Goal: Transaction & Acquisition: Purchase product/service

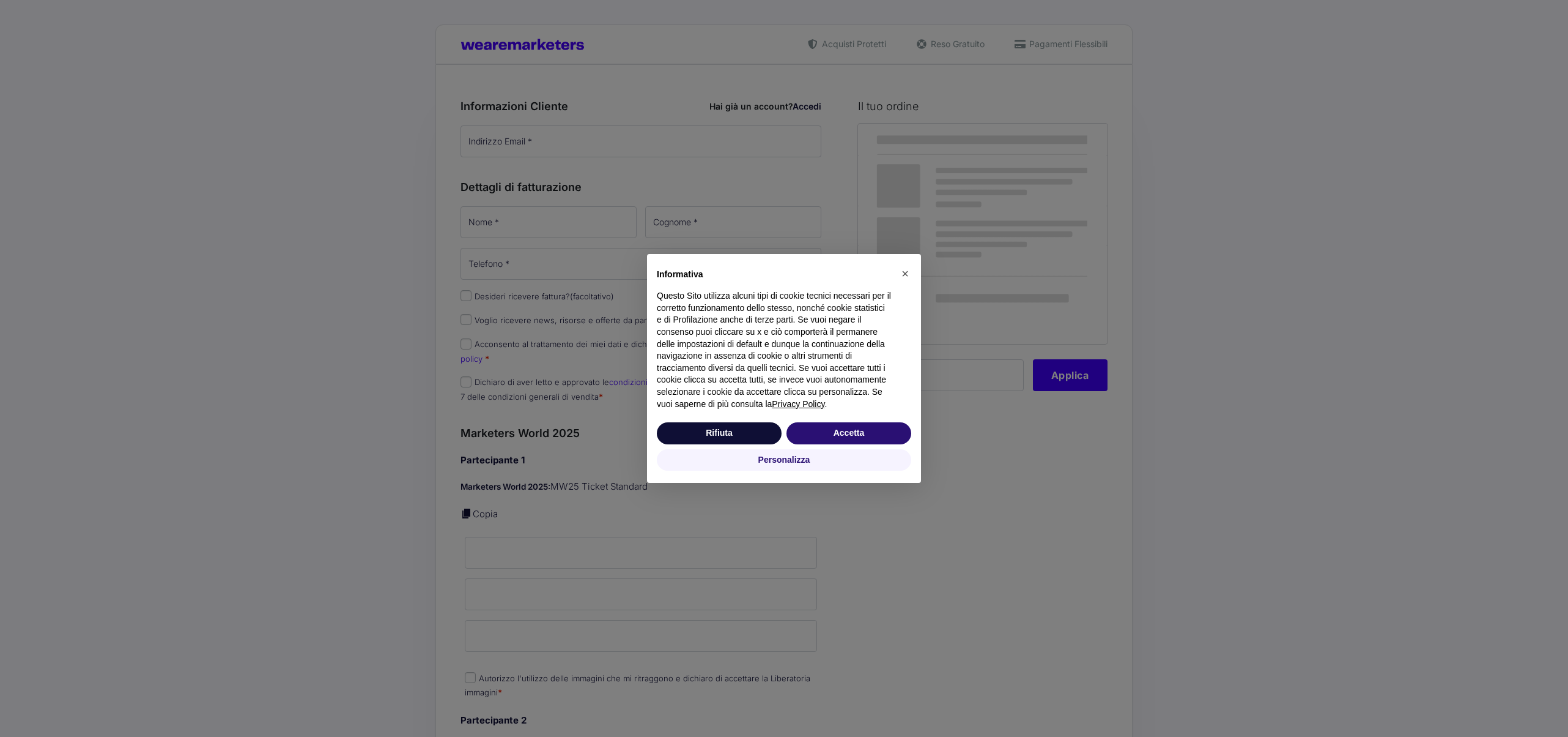
click at [543, 141] on div "× Informativa Questo Sito utilizza alcuni tipi di cookie tecnici necessari per …" at bounding box center [784, 368] width 1568 height 737
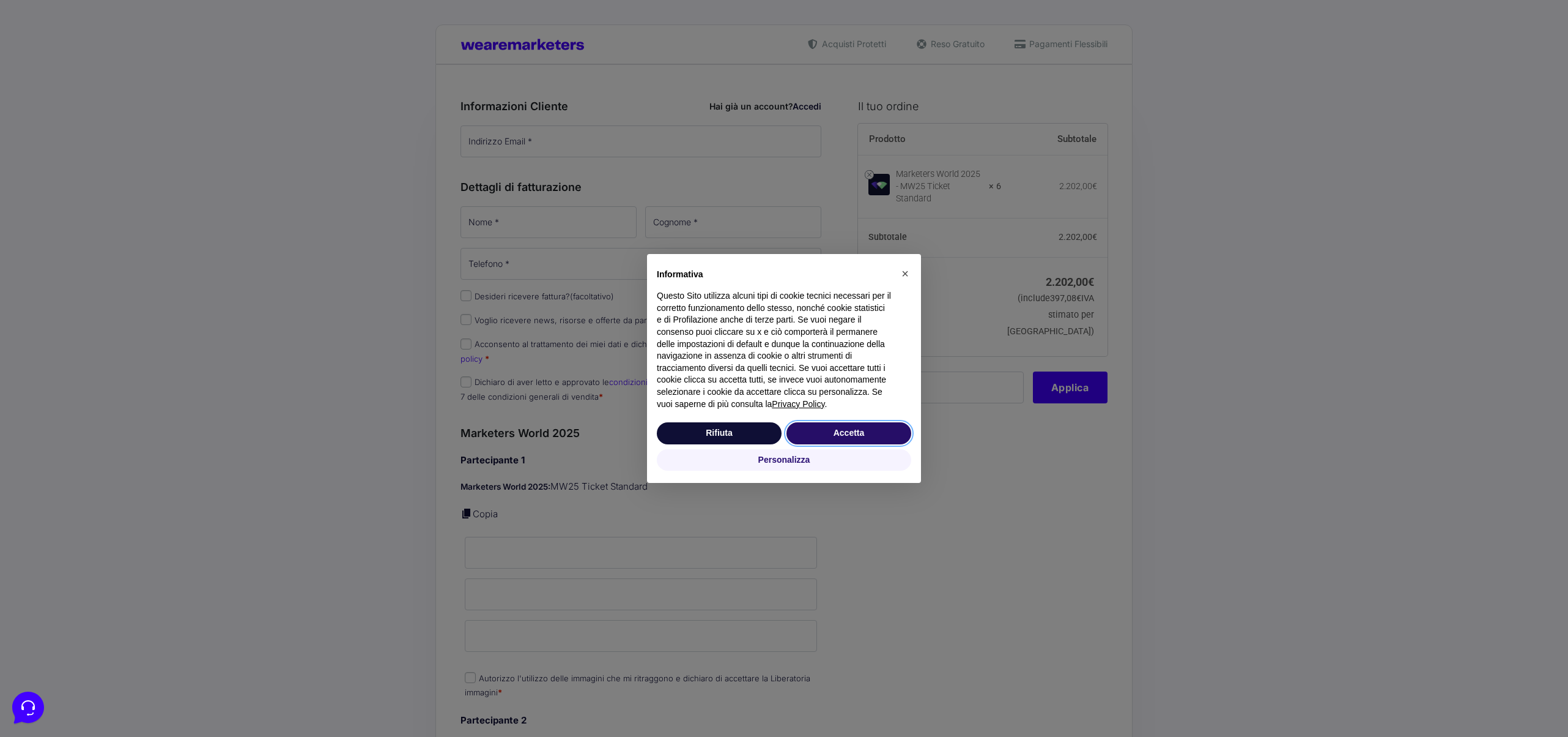
drag, startPoint x: 873, startPoint y: 436, endPoint x: 863, endPoint y: 433, distance: 10.4
click at [873, 436] on button "Accetta" at bounding box center [849, 433] width 125 height 22
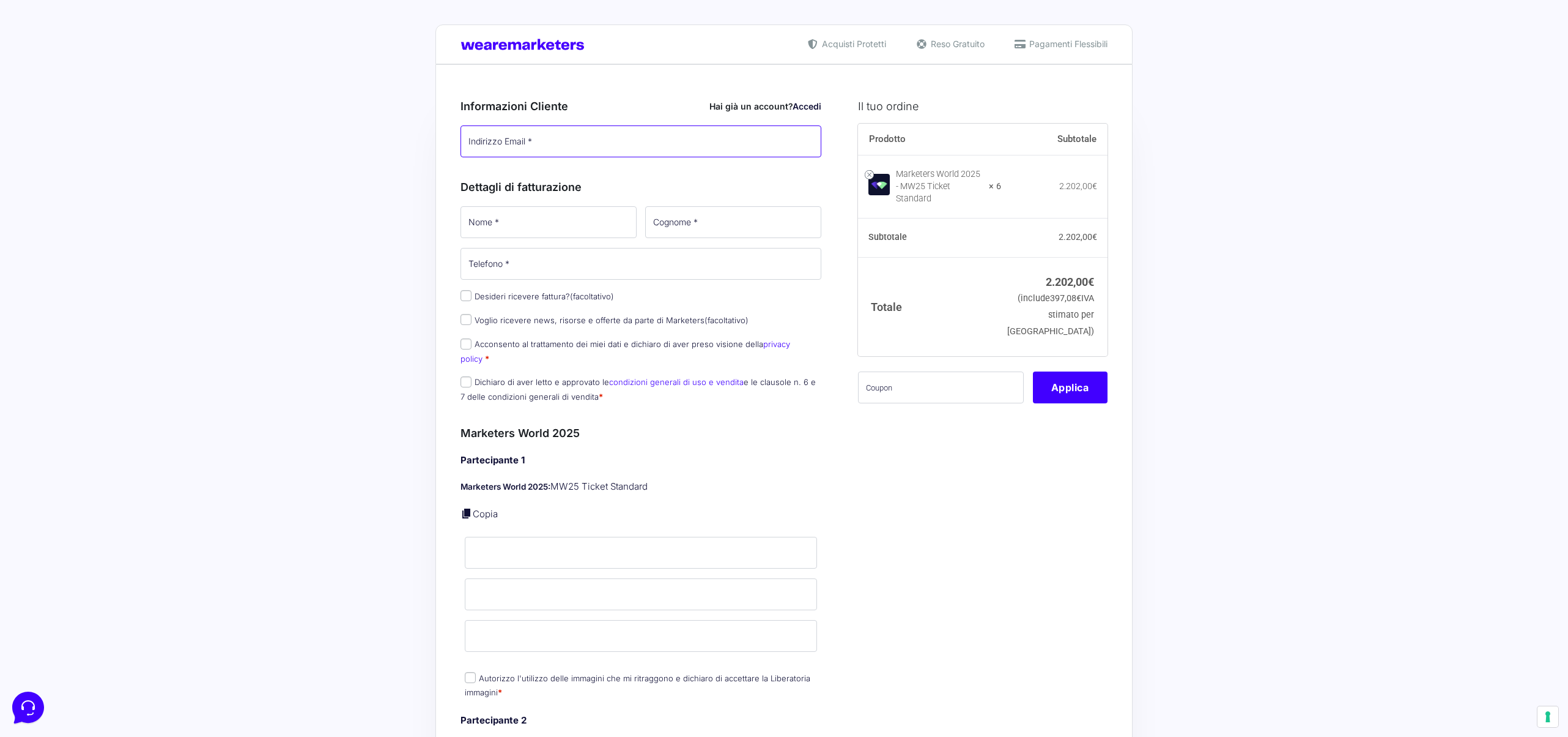
click at [651, 133] on input "Indirizzo Email *" at bounding box center [641, 141] width 361 height 32
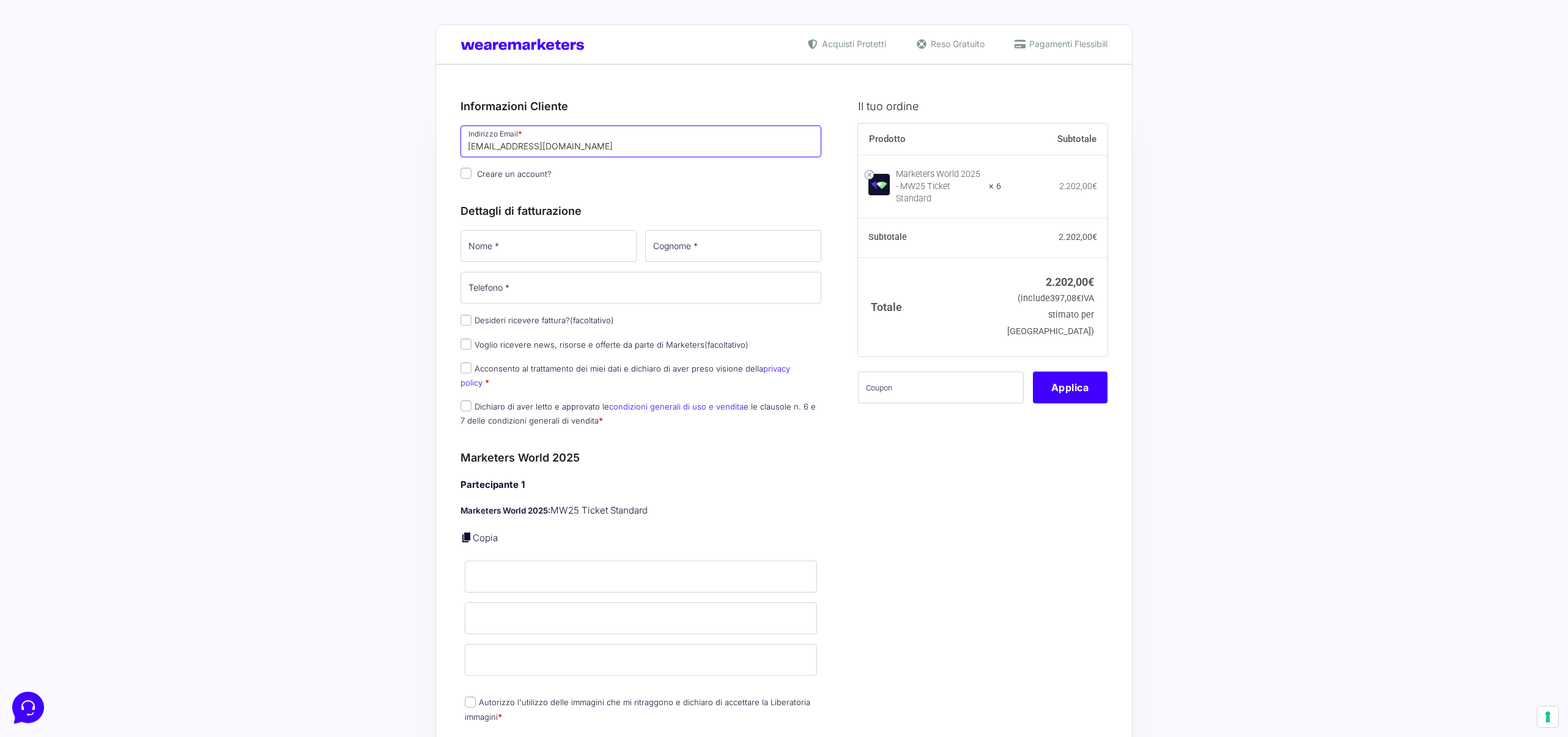
type input "[EMAIL_ADDRESS][DOMAIN_NAME]"
click at [523, 222] on div "Dettagli di fatturazione Nome * Cognome * Telefono * Desideri ricevere fattura?…" at bounding box center [641, 312] width 361 height 247
click at [502, 252] on input "Nome *" at bounding box center [549, 246] width 176 height 32
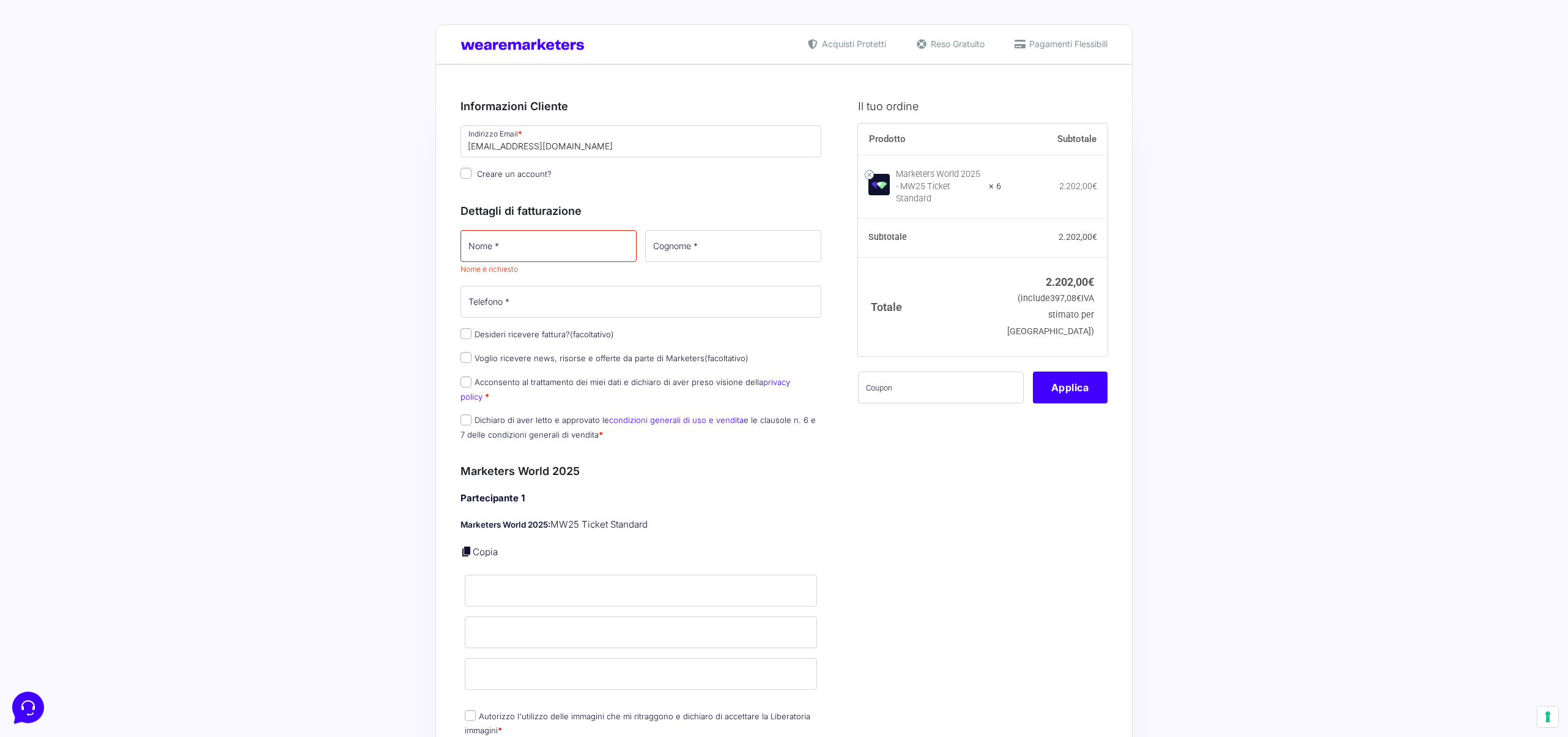
drag, startPoint x: 469, startPoint y: 176, endPoint x: 472, endPoint y: 183, distance: 7.6
click at [468, 176] on input "Creare un account?" at bounding box center [466, 173] width 11 height 11
checkbox input "true"
click at [506, 258] on input "Nome *" at bounding box center [549, 246] width 176 height 32
type input "[PERSON_NAME]"
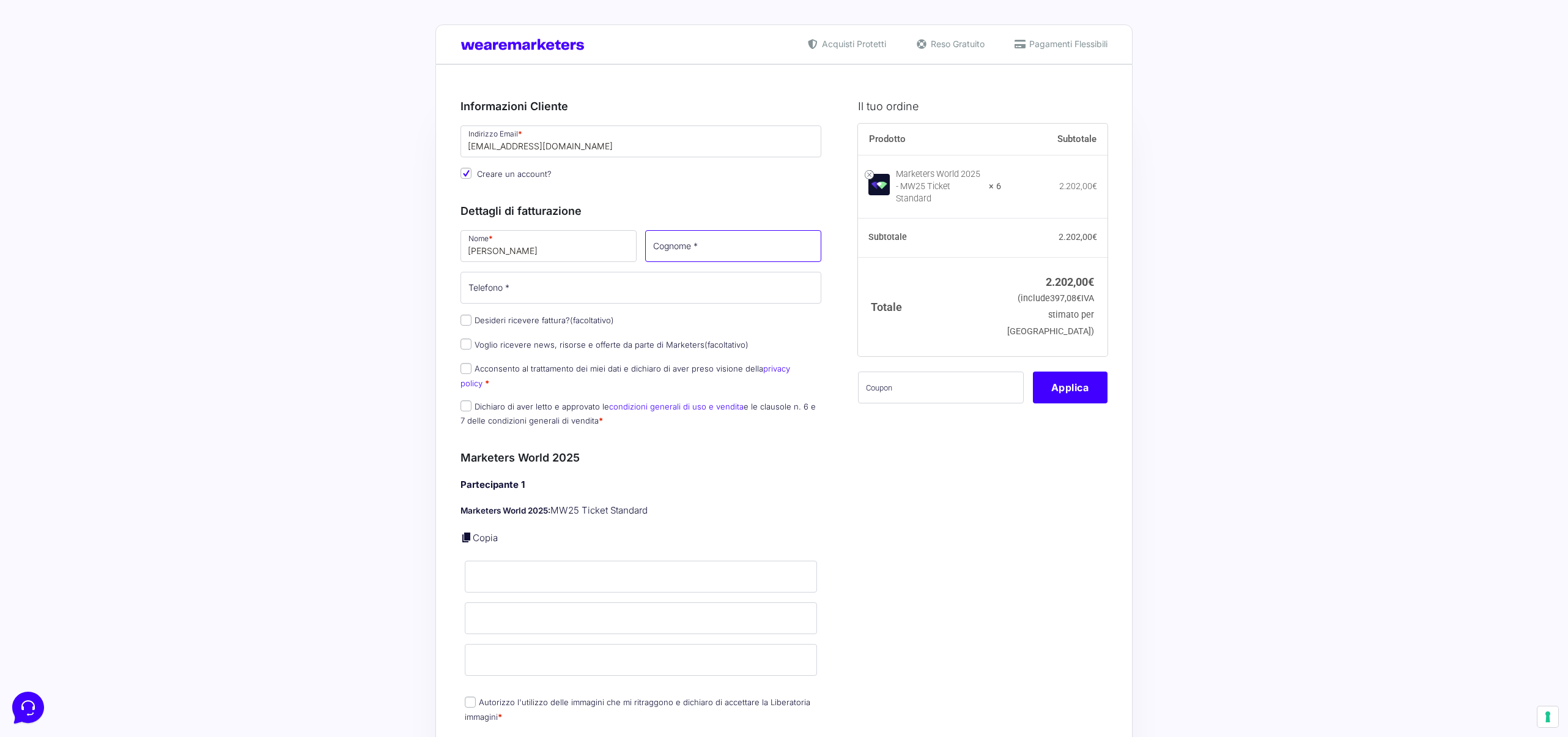
click at [687, 243] on input "Cognome *" at bounding box center [733, 246] width 176 height 32
type input "Sesini"
click at [622, 287] on input "Telefono *" at bounding box center [641, 287] width 361 height 32
type input "3664575625"
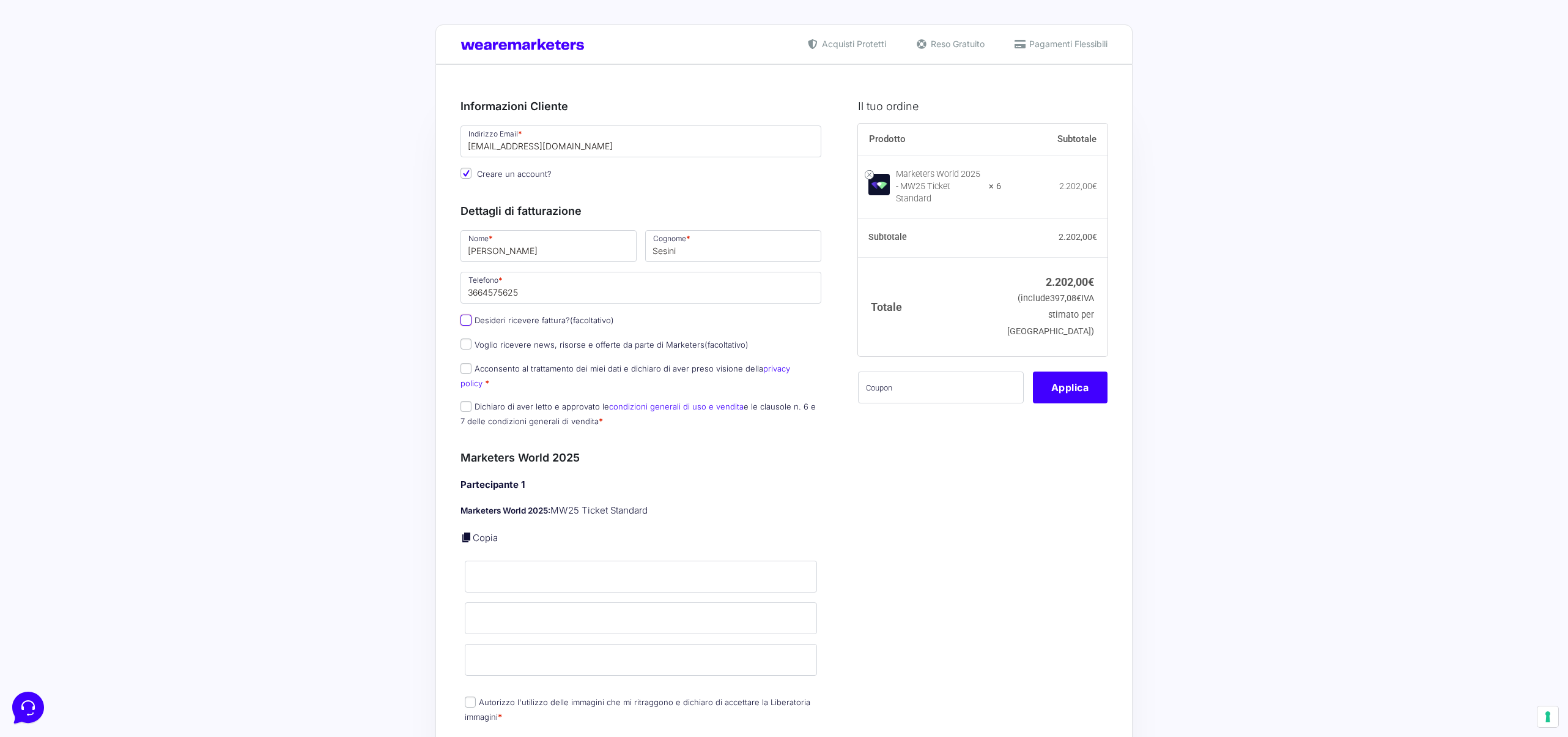
click at [460, 320] on p "Desideri ricevere fattura? (facoltativo)" at bounding box center [641, 320] width 369 height 18
click at [464, 321] on input "Desideri ricevere fattura? (facoltativo)" at bounding box center [466, 320] width 11 height 11
checkbox input "true"
select select "IT"
type input "0000000"
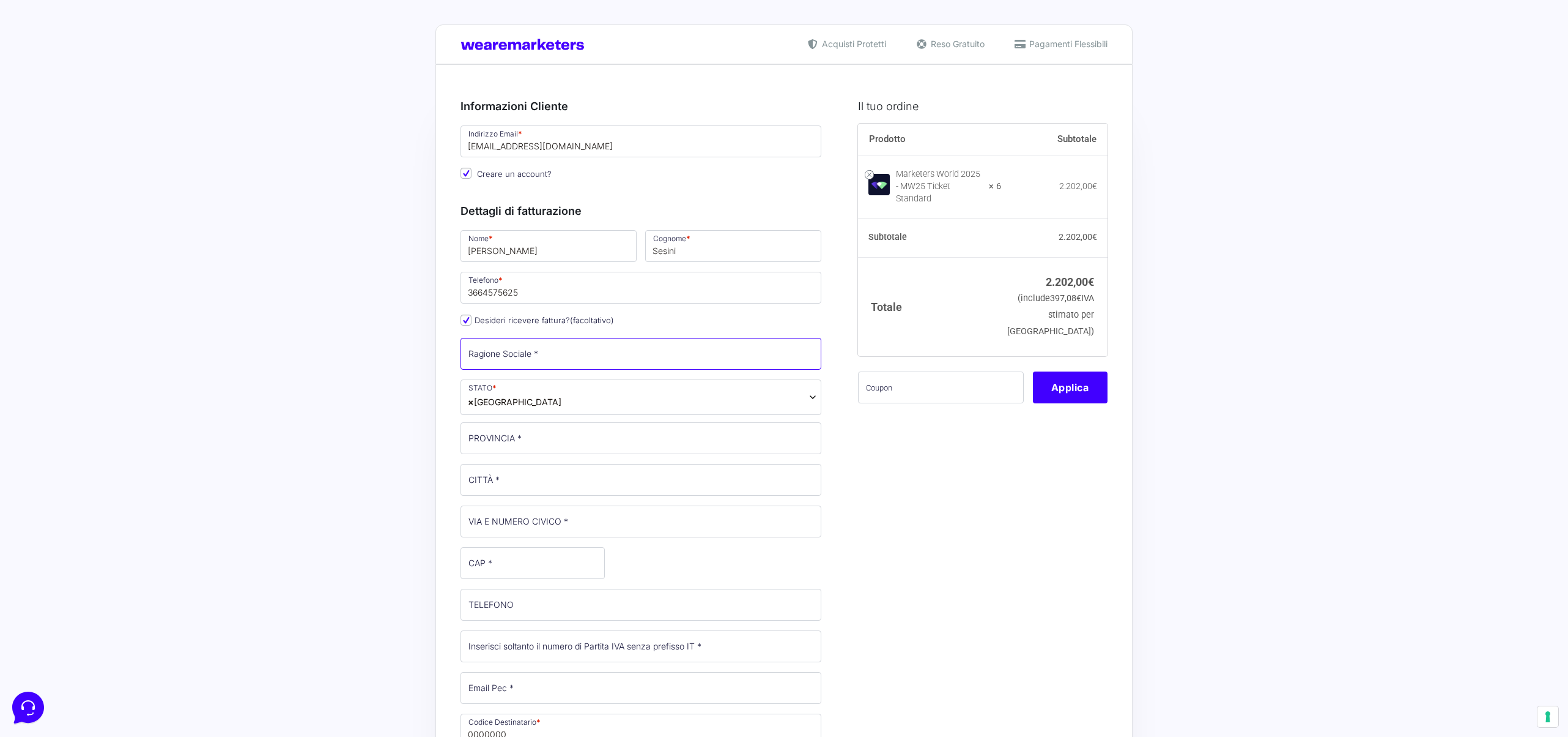
click at [540, 359] on input "Ragione Sociale *" at bounding box center [641, 353] width 361 height 32
type input "Industrie creative s.r.l.s."
click at [509, 445] on input "PROVINCIA *" at bounding box center [641, 438] width 361 height 32
type input "Como"
click at [517, 484] on input "CITTÀ *" at bounding box center [641, 479] width 361 height 32
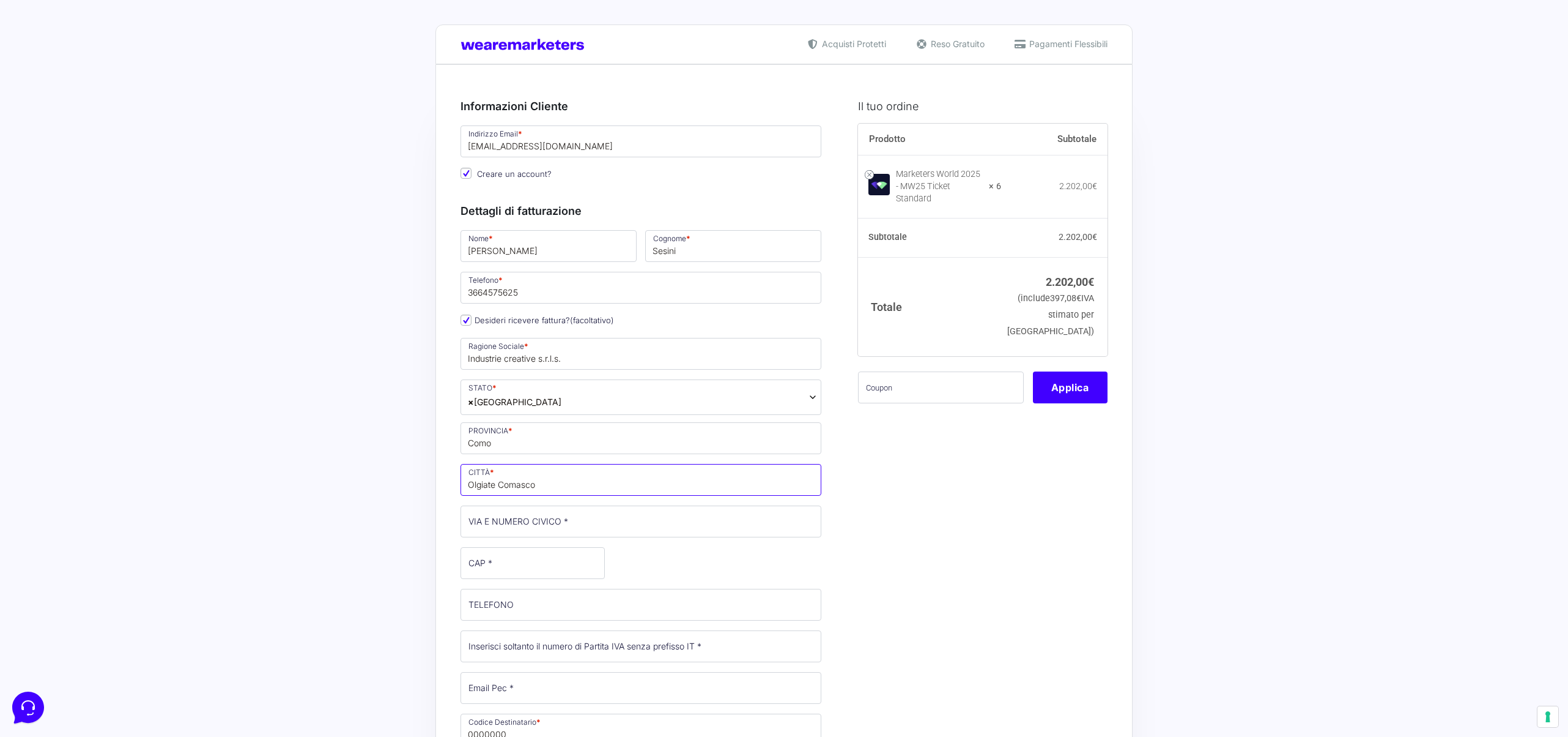
type input "Olgiate Comasco"
click at [492, 533] on input "VIA E NUMERO CIVICO *" at bounding box center [641, 521] width 361 height 32
type input "[STREET_ADDRESS]"
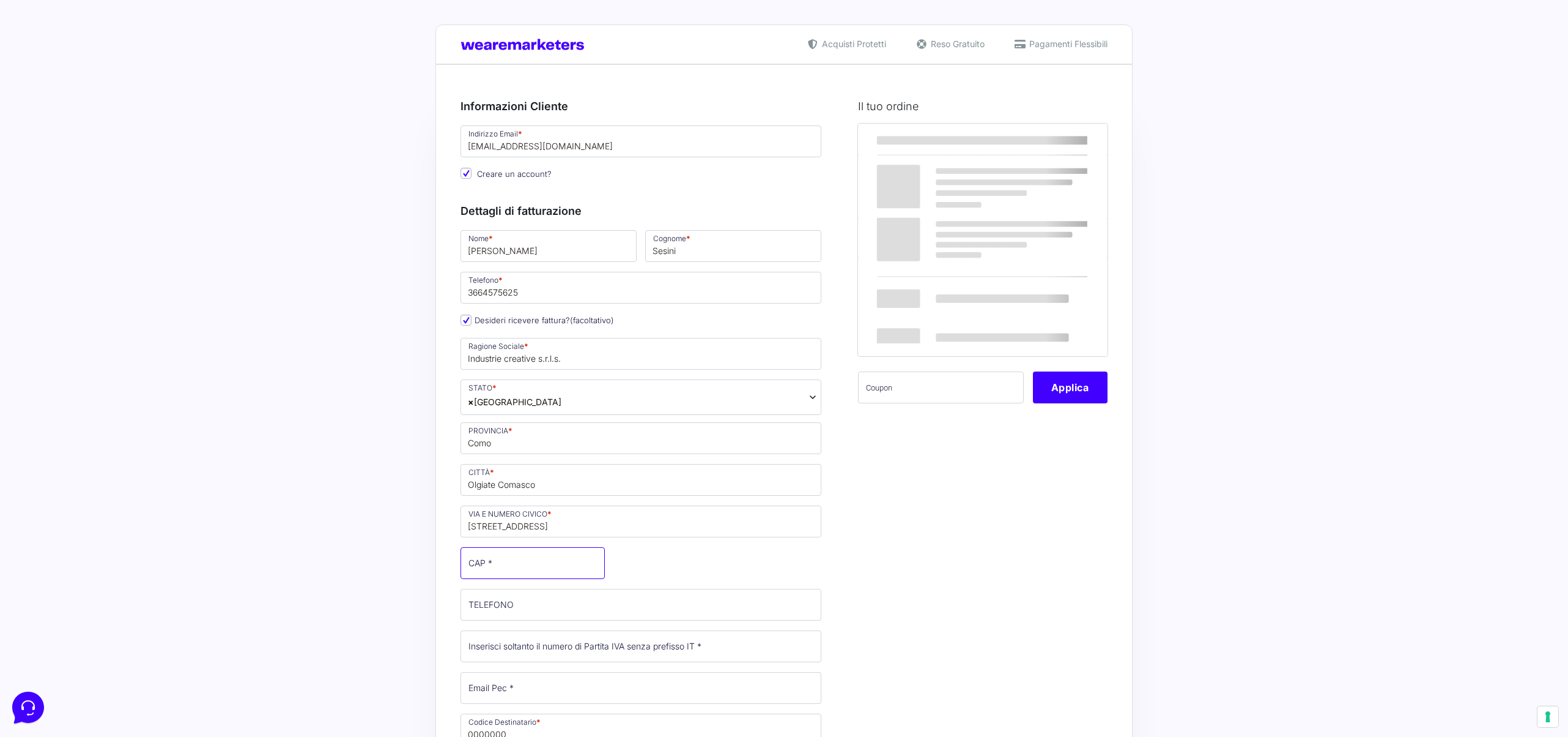
click at [488, 562] on input "CAP *" at bounding box center [533, 563] width 145 height 32
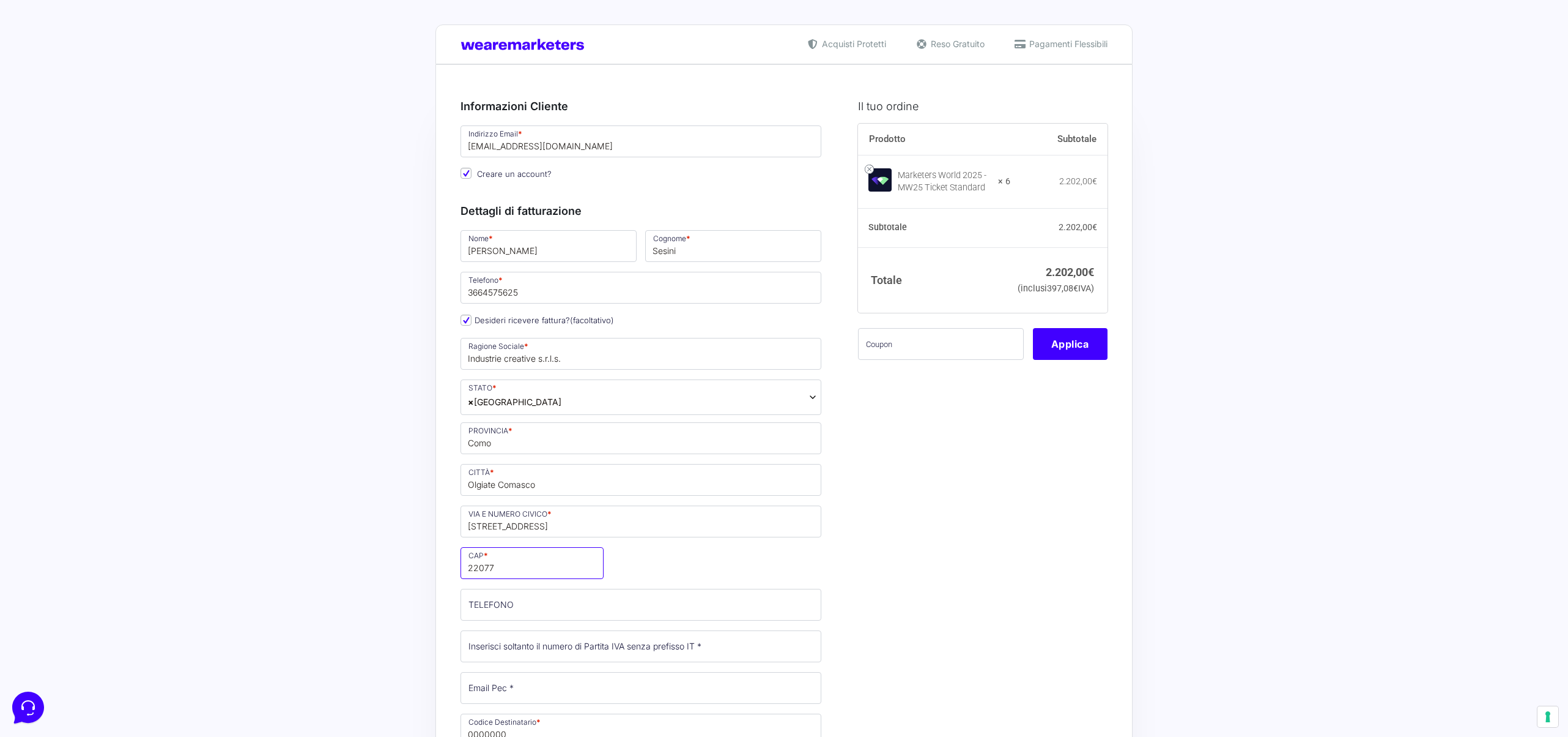
type input "22077"
click at [540, 609] on input "TELEFONO (facoltativo)" at bounding box center [641, 604] width 361 height 32
type input "3664575625"
click at [574, 651] on input "Partita Iva *" at bounding box center [641, 645] width 361 height 32
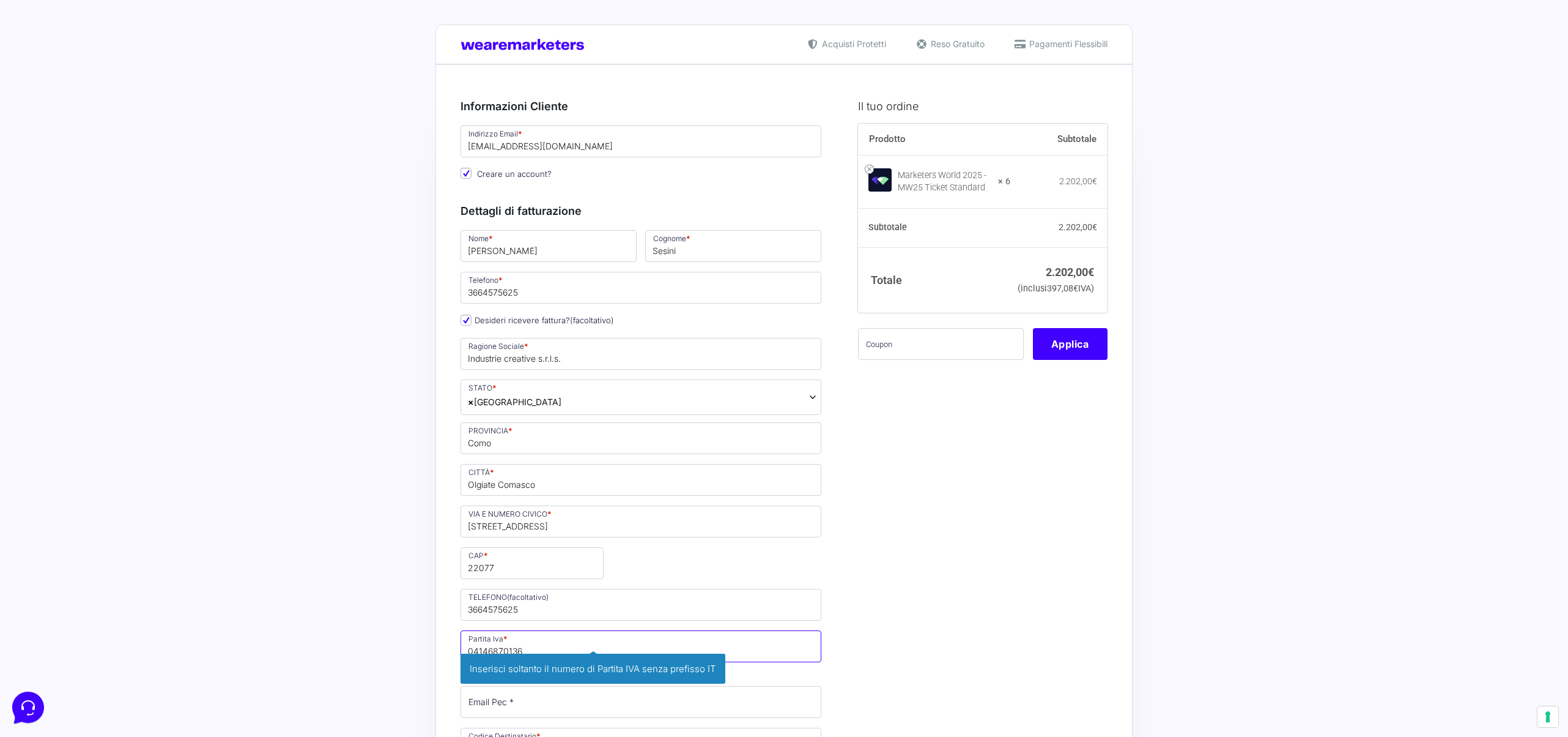
type input "04146870136"
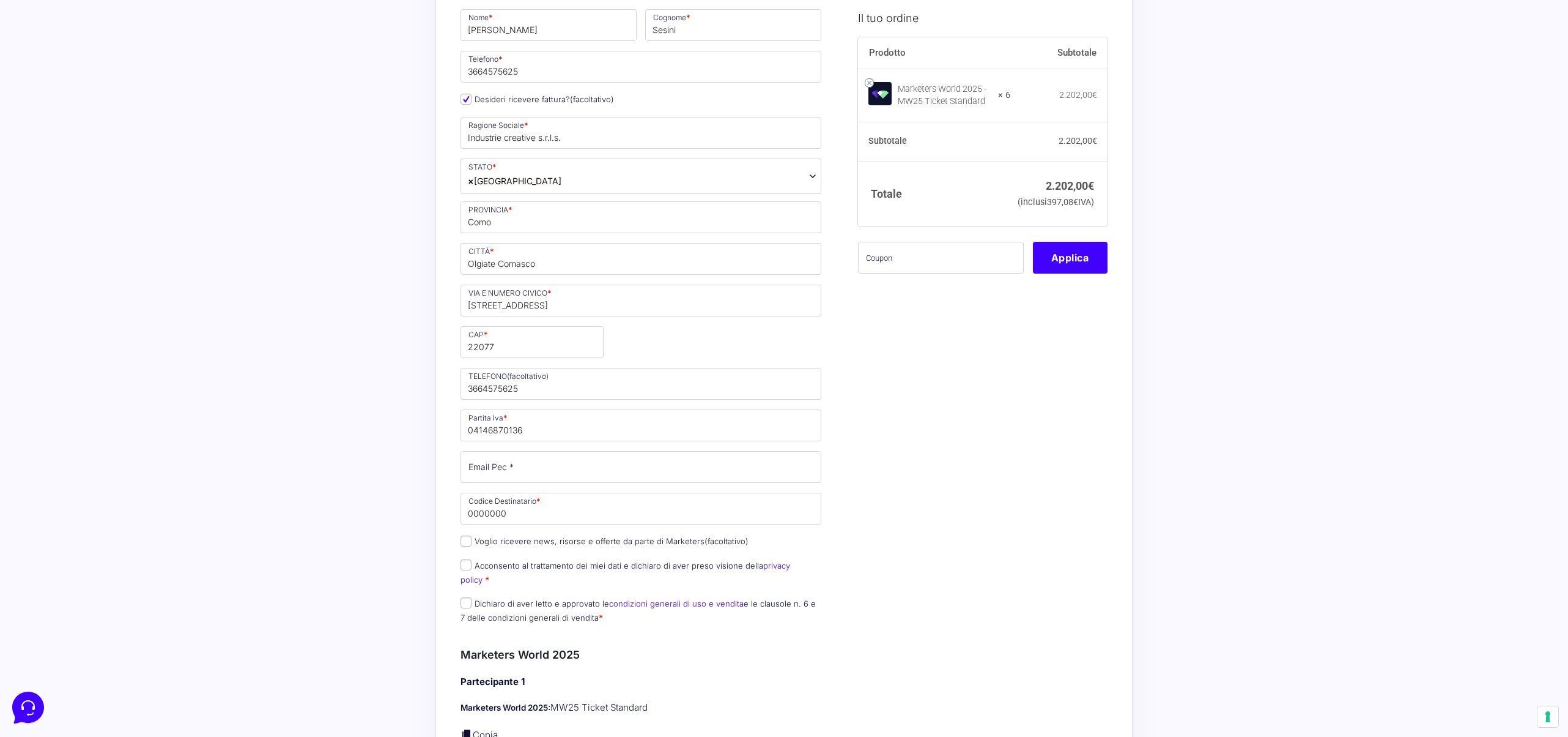
scroll to position [226, 0]
click at [557, 450] on input "Email Pec *" at bounding box center [641, 462] width 361 height 32
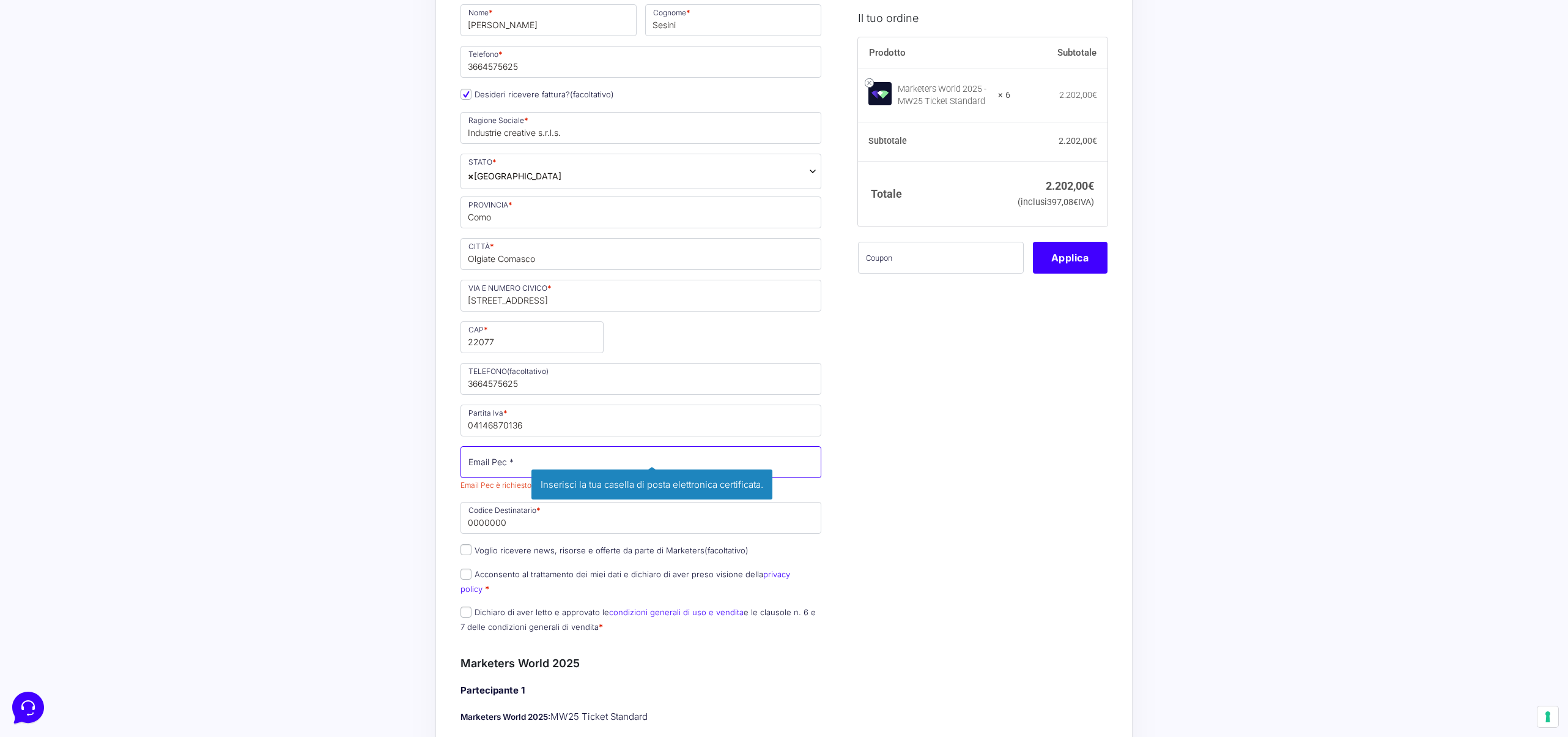
paste input "[EMAIL_ADDRESS][DOMAIN_NAME]"
type input "[EMAIL_ADDRESS][DOMAIN_NAME]"
click at [524, 522] on p "Codice Destinatario * 0000000 Inserisci il tuo codice destinatario per la fattu…" at bounding box center [641, 518] width 369 height 35
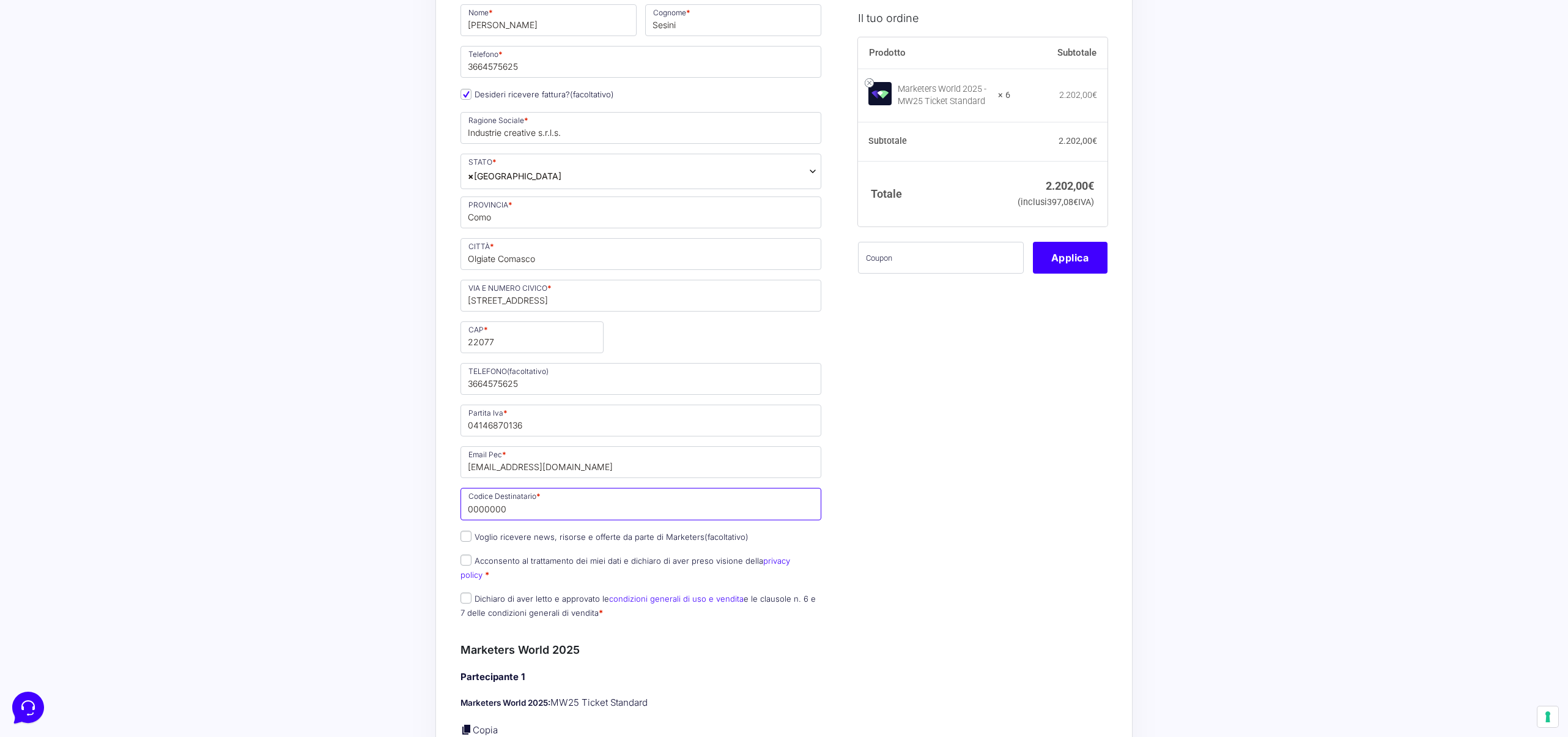
drag, startPoint x: 526, startPoint y: 513, endPoint x: 374, endPoint y: 505, distance: 152.2
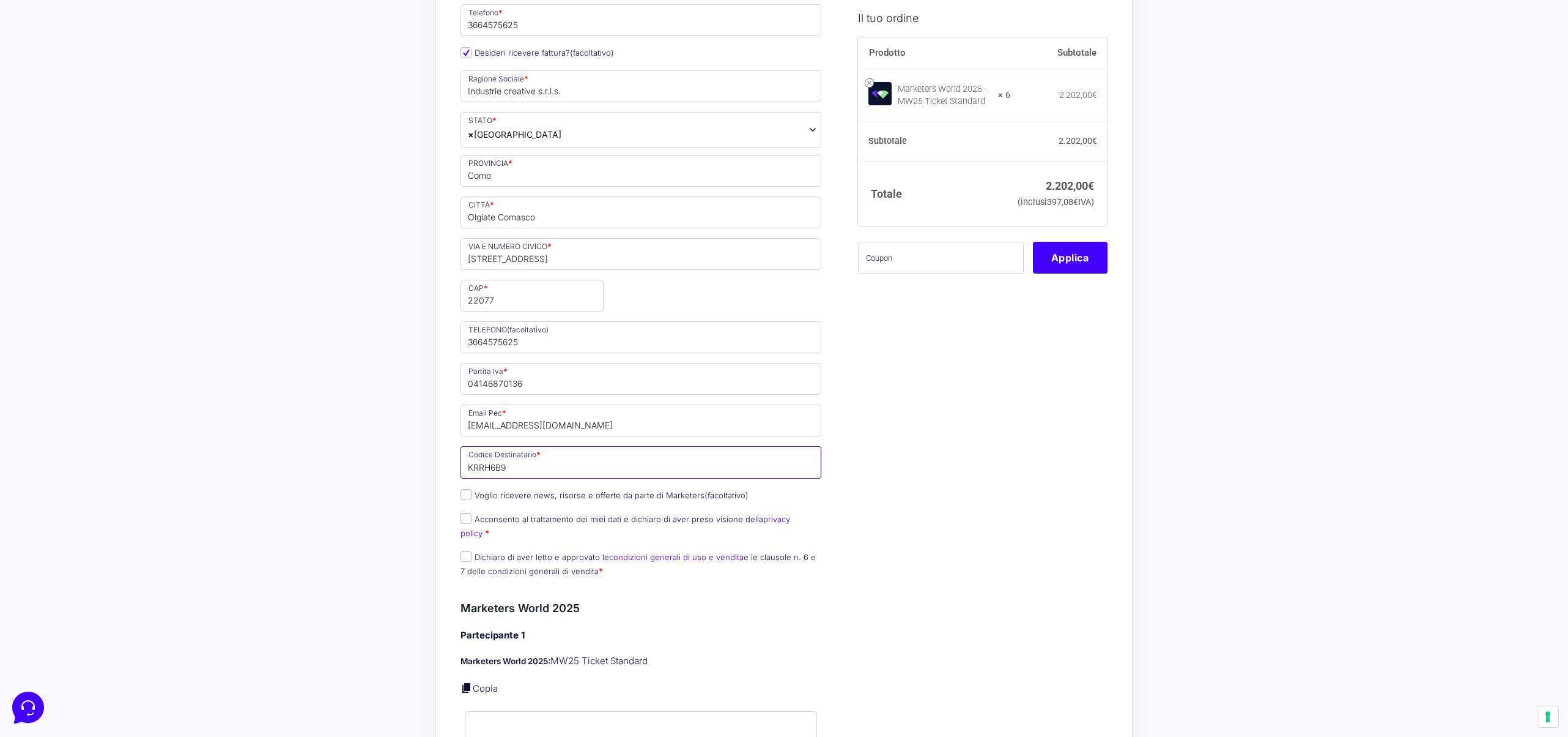
scroll to position [289, 0]
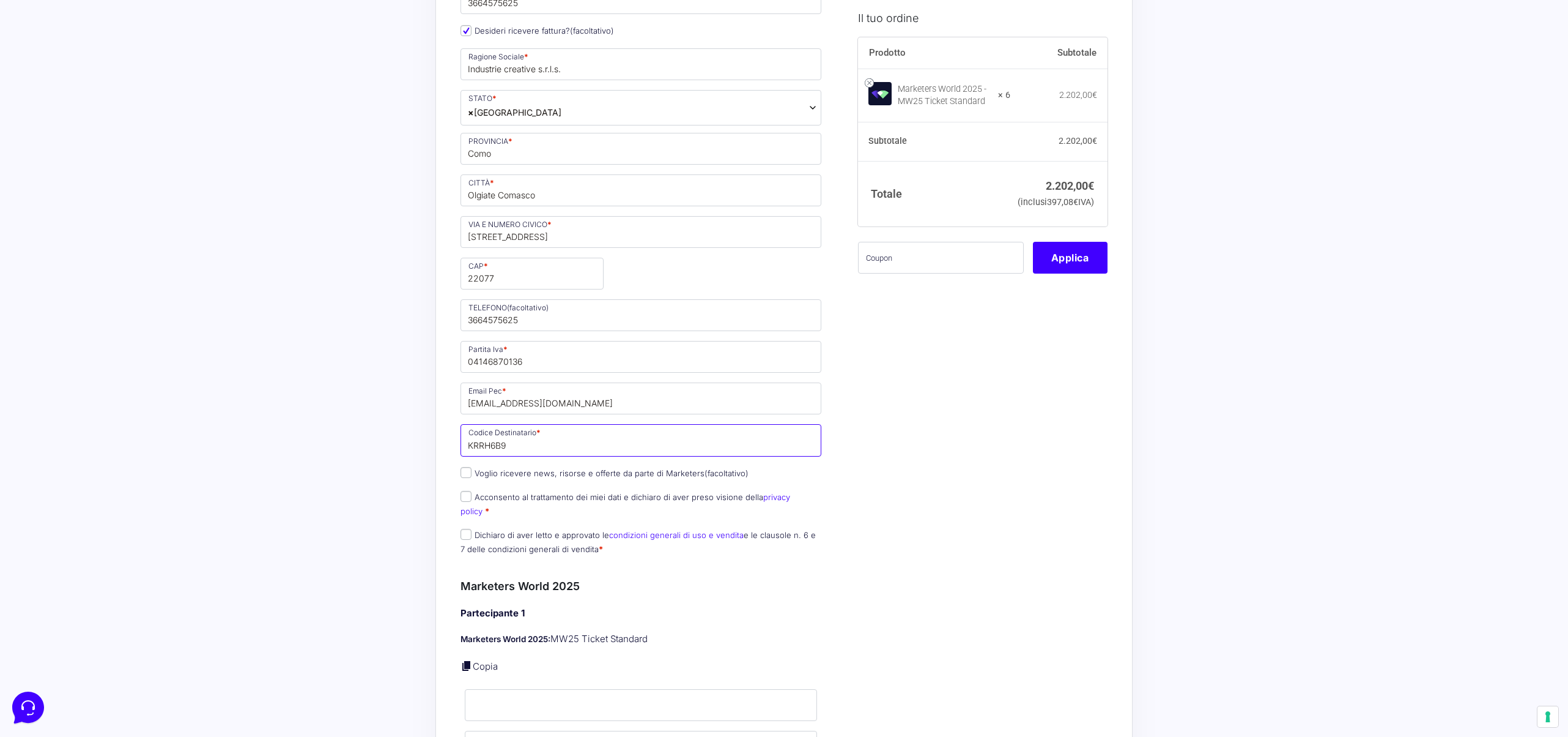
type input "KRRH6B9"
click at [469, 500] on input "Acconsento al trattamento dei miei dati e dichiaro di aver preso visione della …" at bounding box center [466, 496] width 11 height 11
checkbox input "true"
click at [464, 529] on input "Dichiaro di aver letto e approvato le condizioni generali di uso e vendita e le…" at bounding box center [466, 534] width 11 height 11
checkbox input "true"
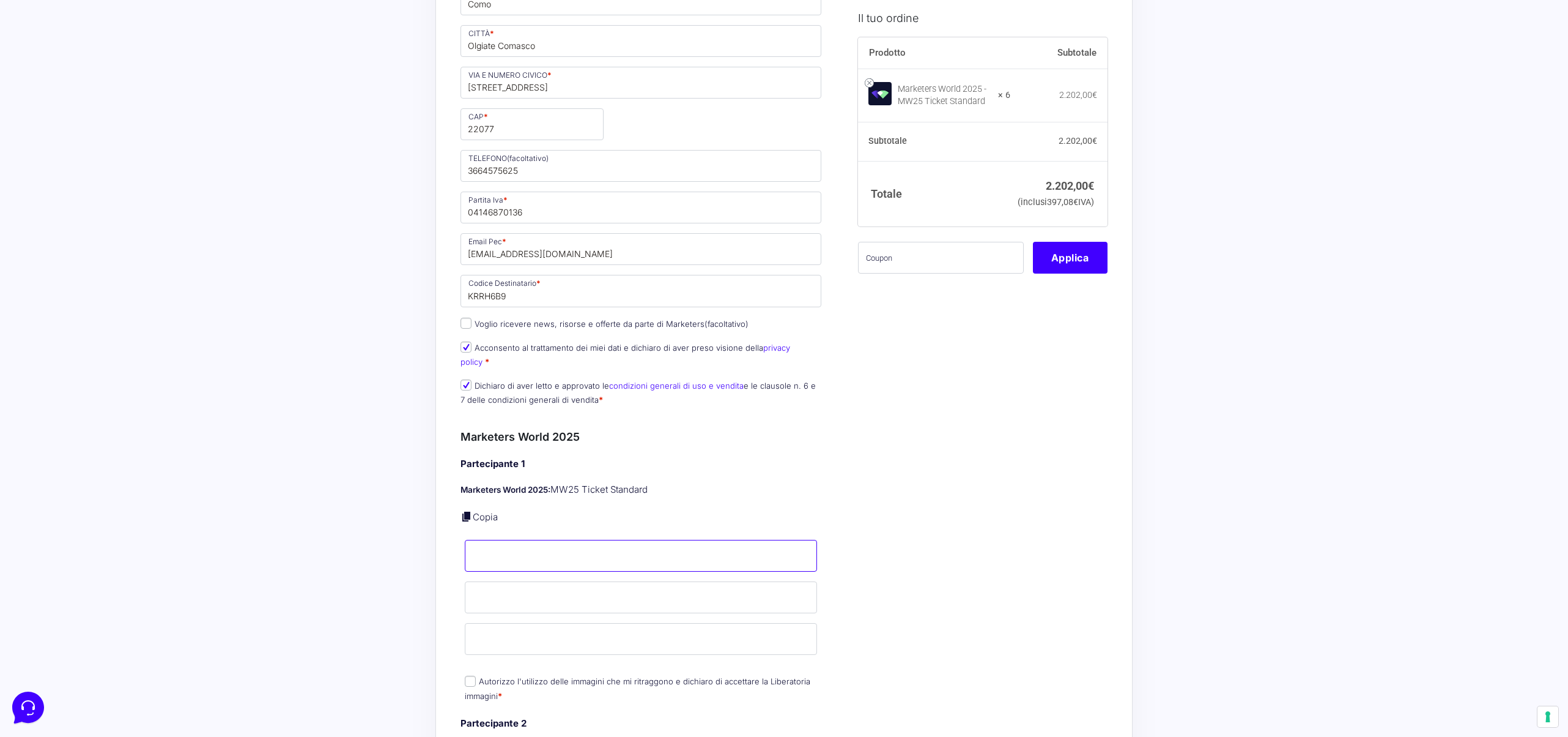
click at [519, 549] on input "Nome *" at bounding box center [641, 555] width 352 height 32
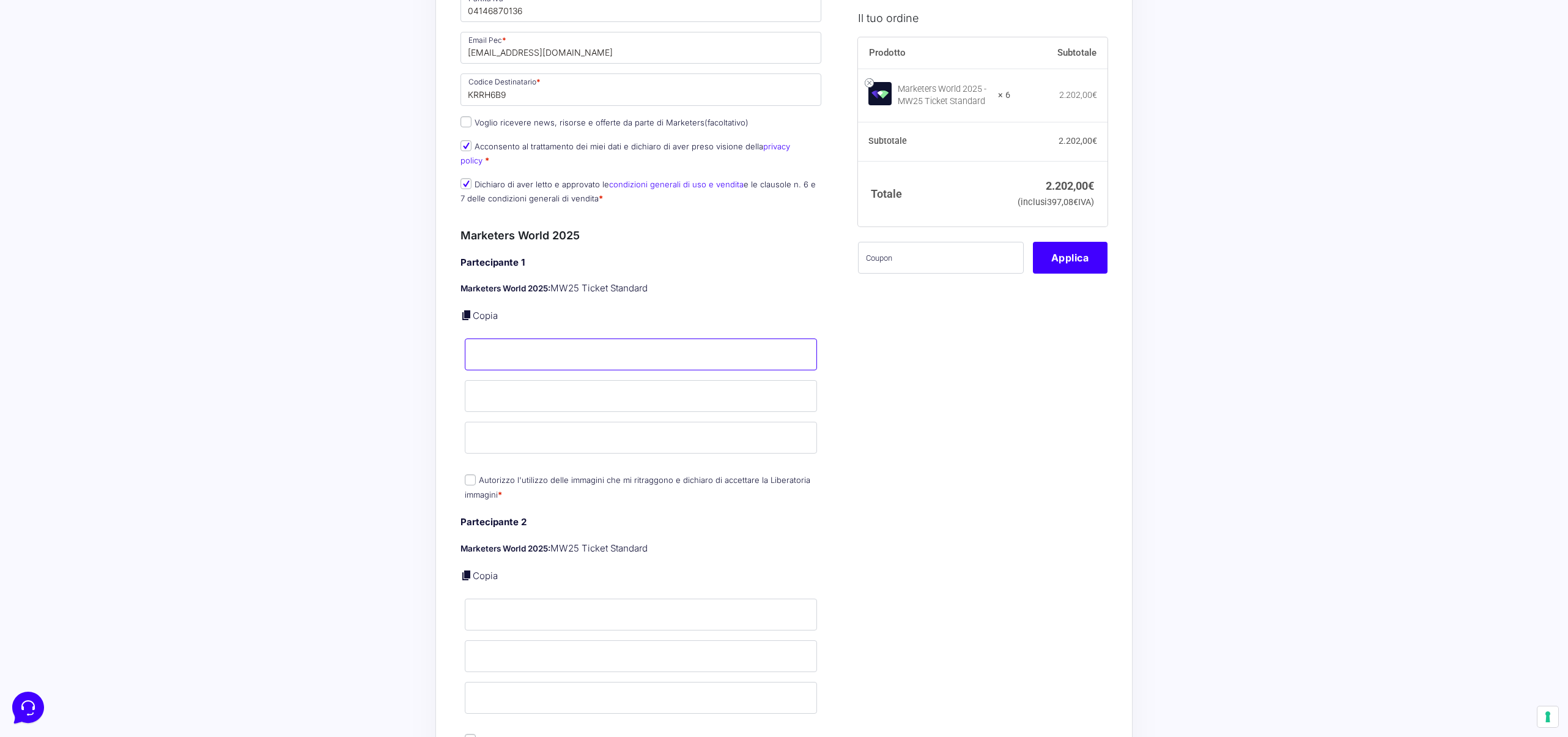
scroll to position [653, 0]
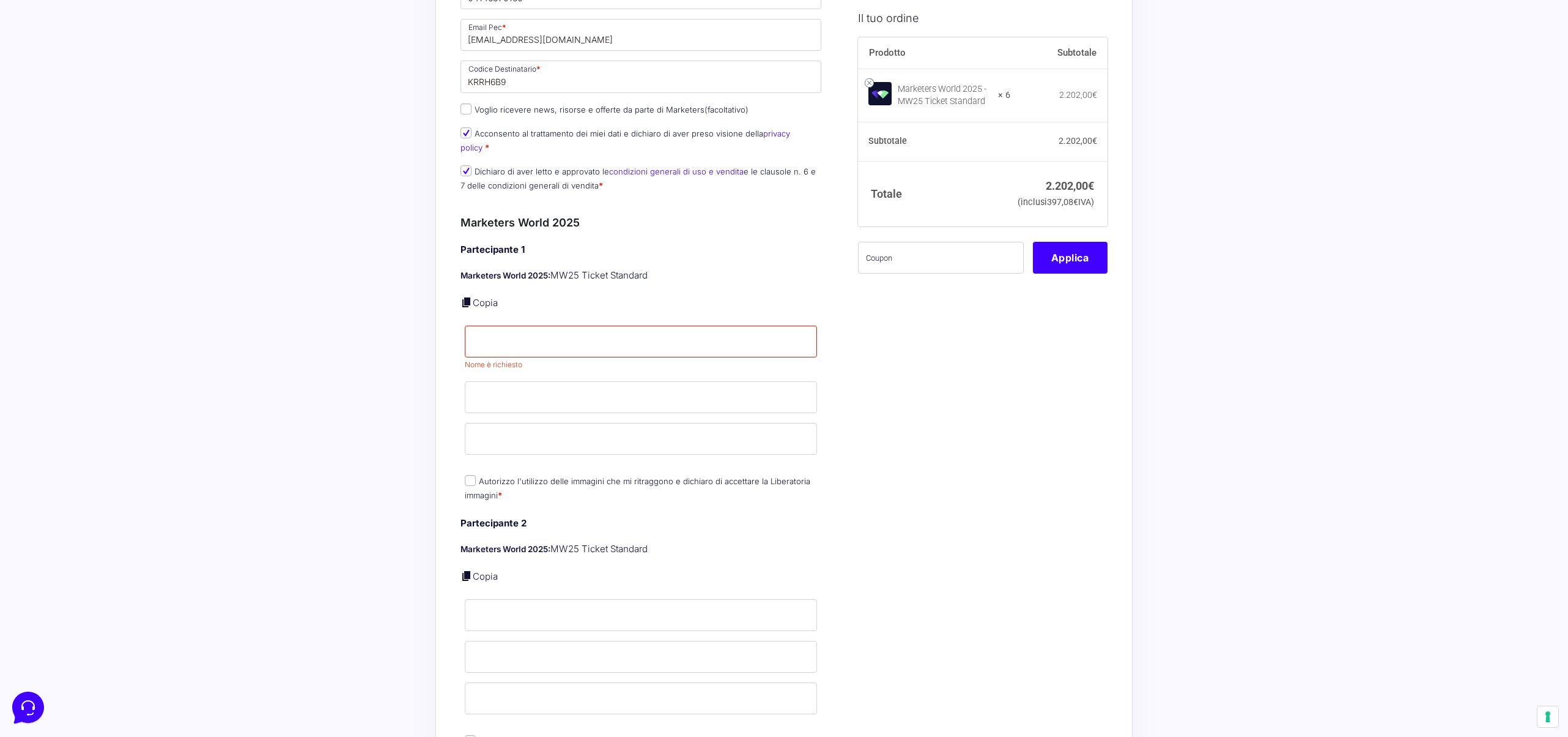
click at [525, 388] on input "Cognome *" at bounding box center [641, 397] width 352 height 32
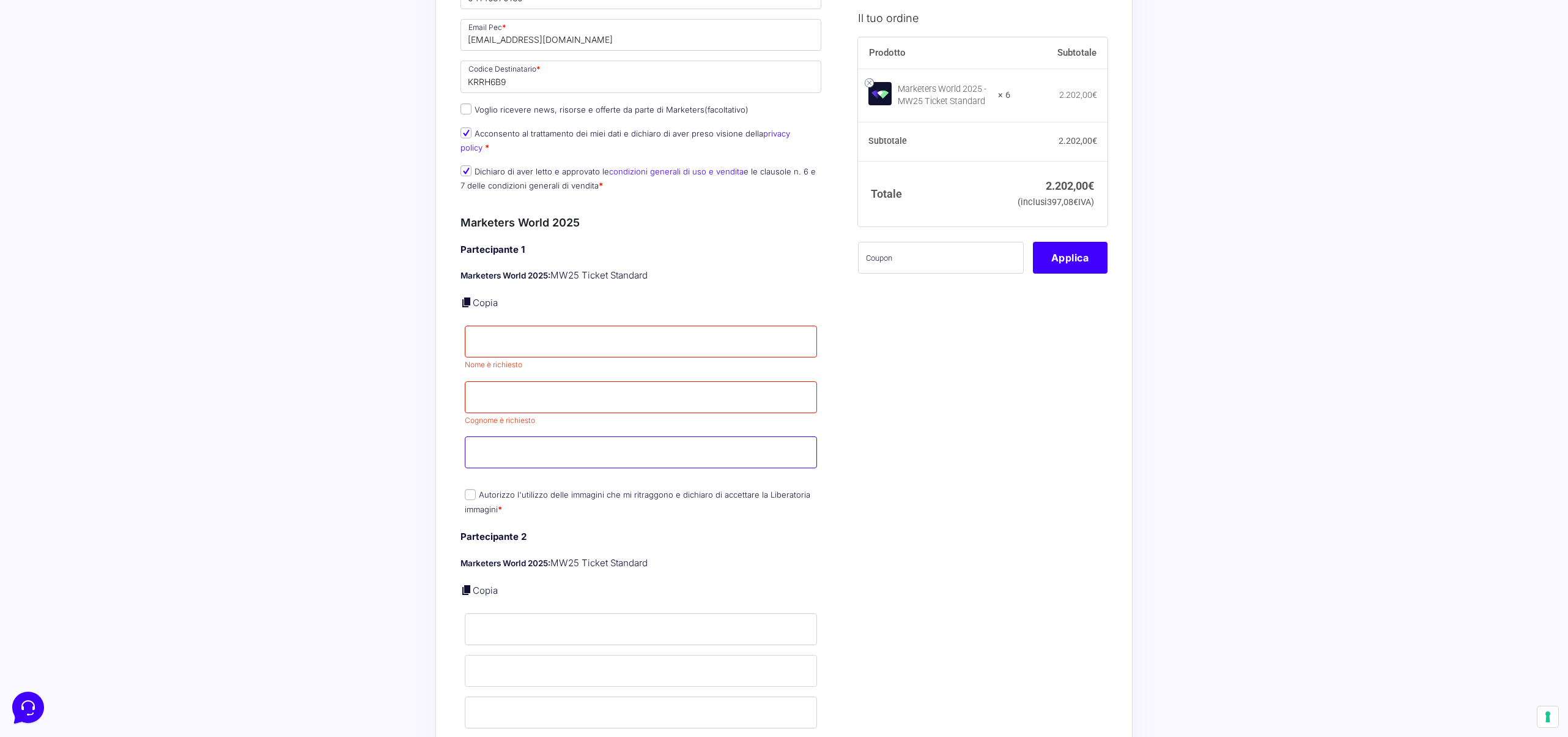
click at [501, 436] on input "Email *" at bounding box center [641, 452] width 352 height 32
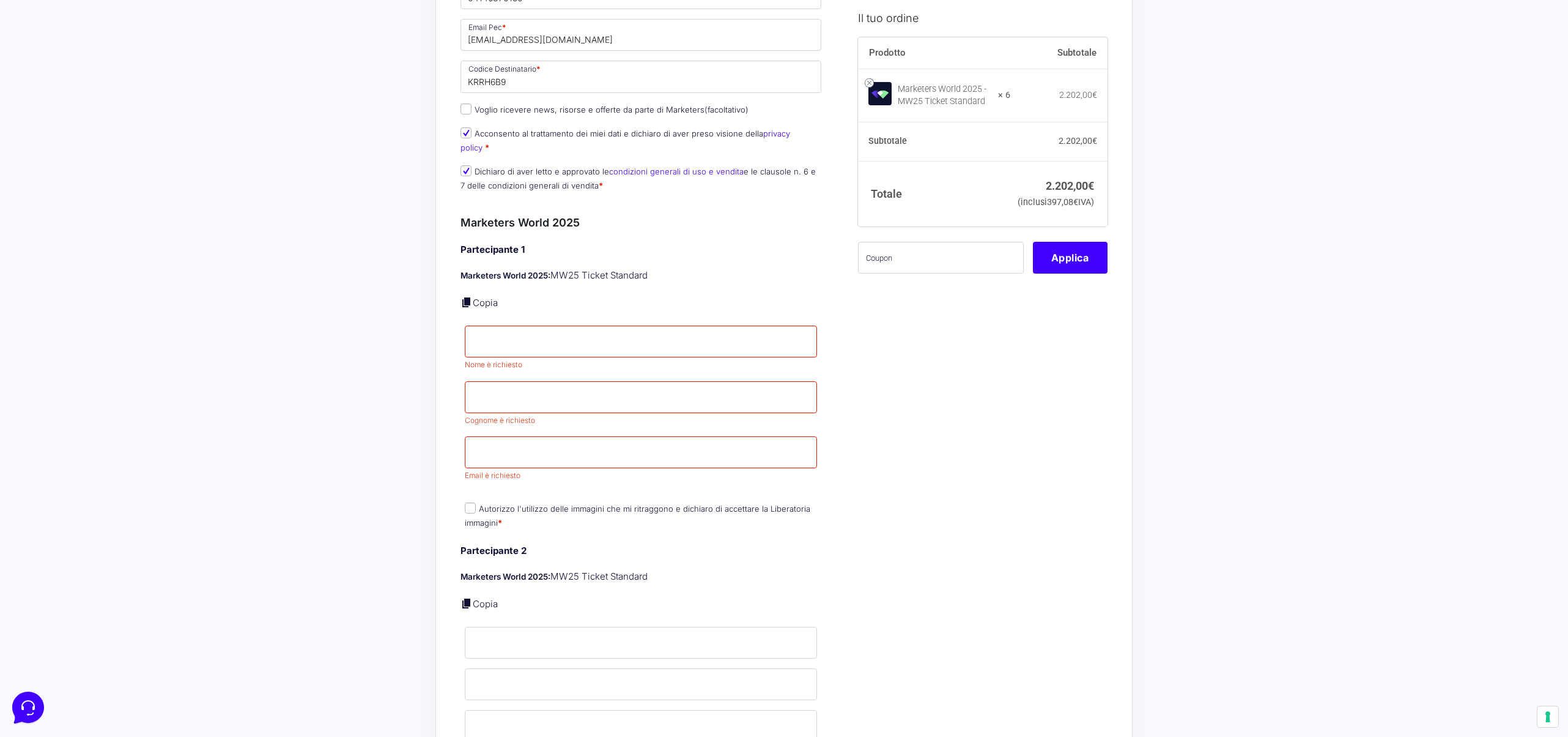
click at [528, 334] on input "Nome *" at bounding box center [641, 341] width 352 height 32
type input "[PERSON_NAME]"
click at [491, 388] on span "Cognome è richiesto" at bounding box center [641, 403] width 352 height 44
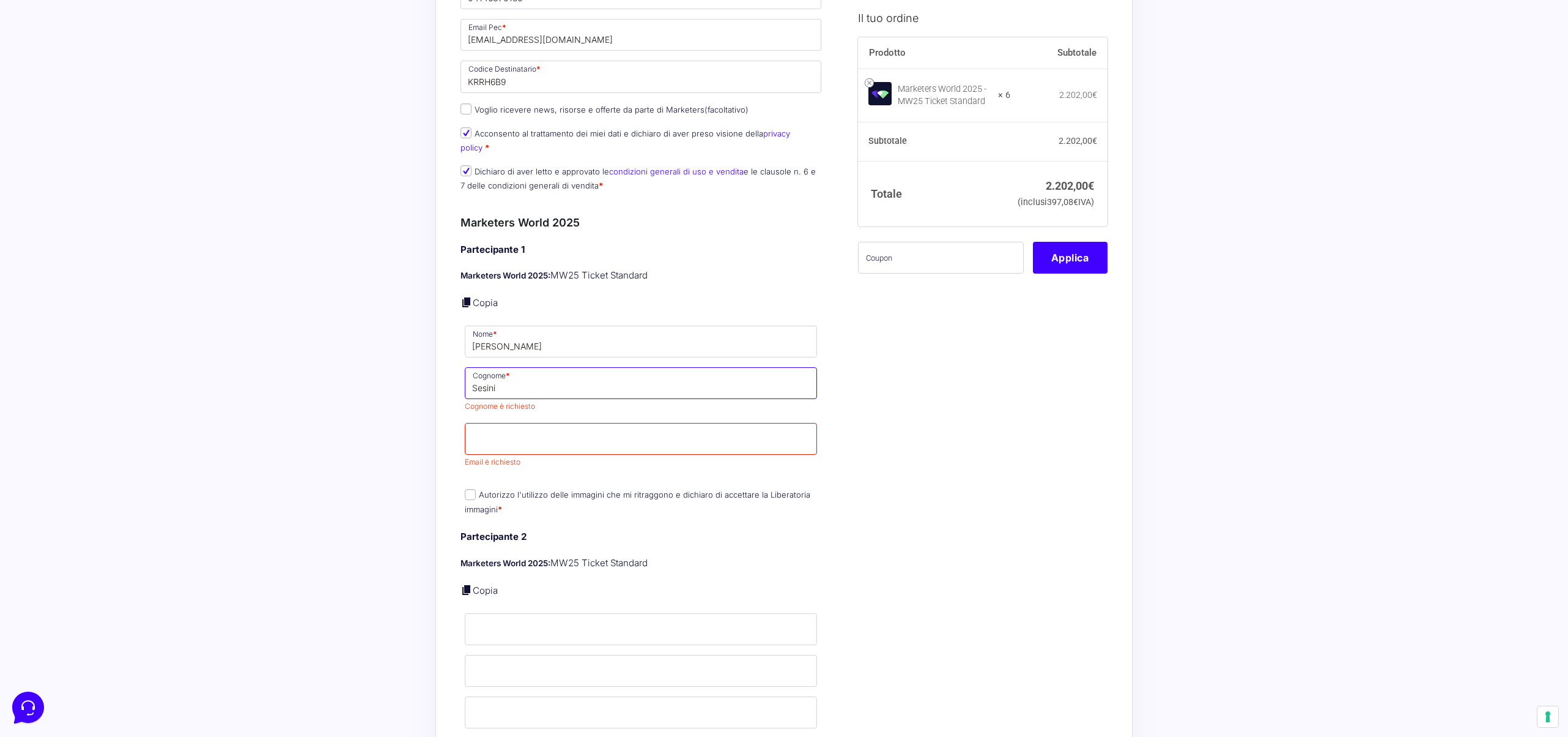
type input "Sesini"
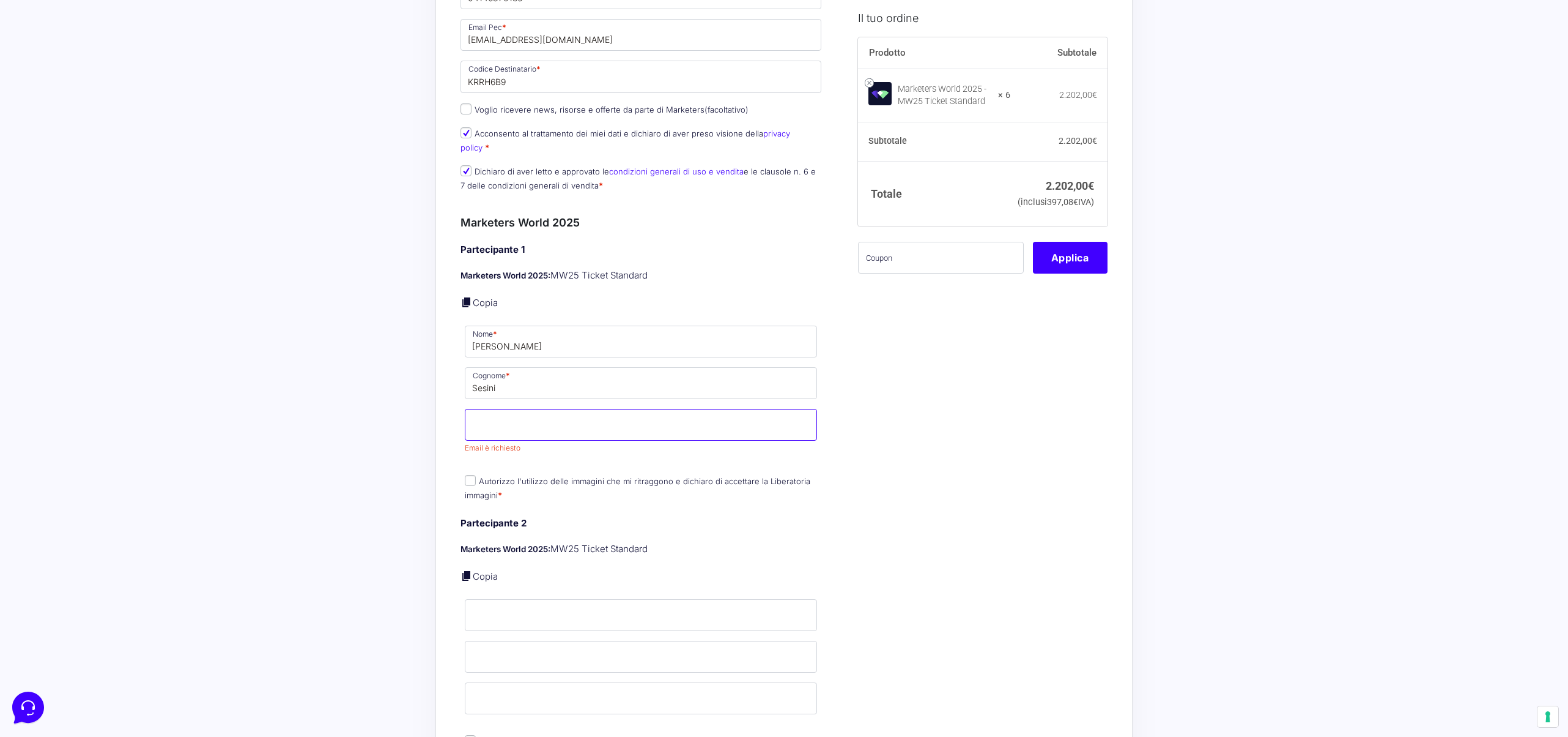
click at [486, 418] on input "Email *" at bounding box center [641, 424] width 352 height 32
type input "[EMAIL_ADDRESS][PERSON_NAME][DOMAIN_NAME]"
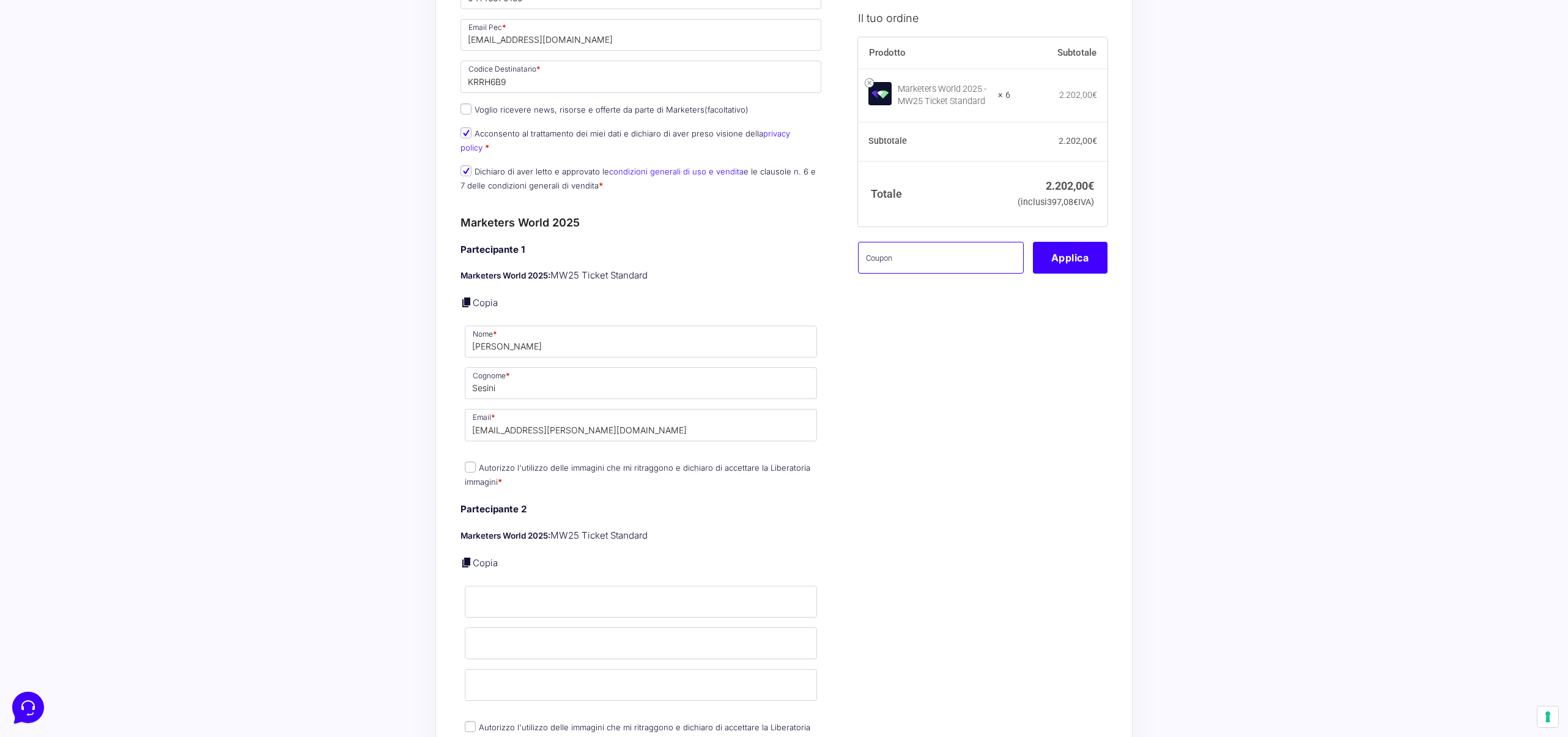
click at [917, 273] on input "text" at bounding box center [941, 257] width 166 height 32
paste input "[EMAIL_ADDRESS][DOMAIN_NAME]"
type input "[EMAIL_ADDRESS][DOMAIN_NAME]"
paste input "DDB54JWA questo il coupon da inserire al checkout :) è legato [PERSON_NAME] mai…"
type input "DDB54JWA questo il coupon da inserire al checkout :) è legato [PERSON_NAME] mai…"
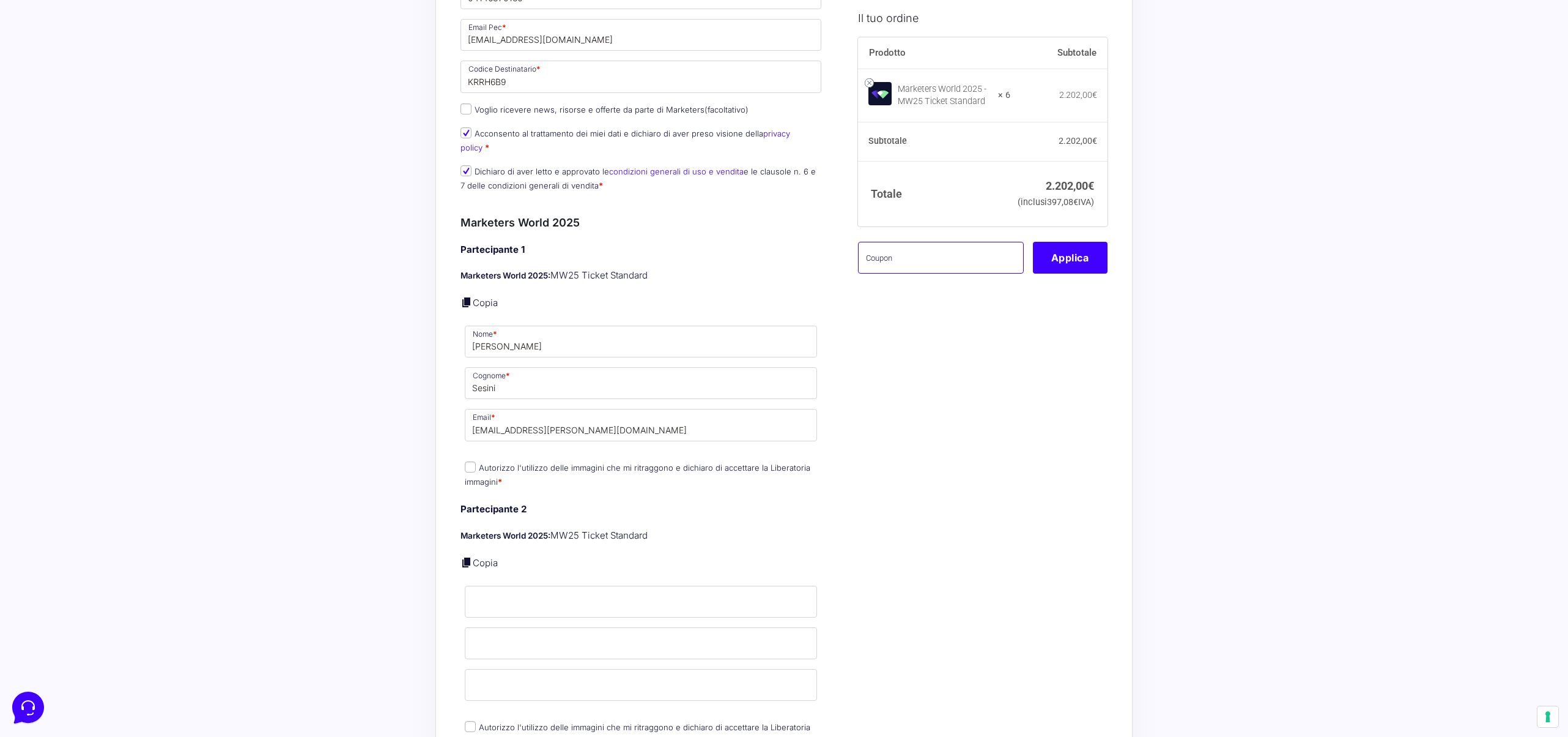
scroll to position [0, 0]
paste input "DDB54JWA questo il coupon da inserire al checkout :) è legato [PERSON_NAME] mai…"
drag, startPoint x: 933, startPoint y: 275, endPoint x: 916, endPoint y: 271, distance: 17.5
click at [933, 273] on input "DDB54JWA questo il coupon da inserire al checkout :) è legato [PERSON_NAME] mai…" at bounding box center [941, 257] width 166 height 32
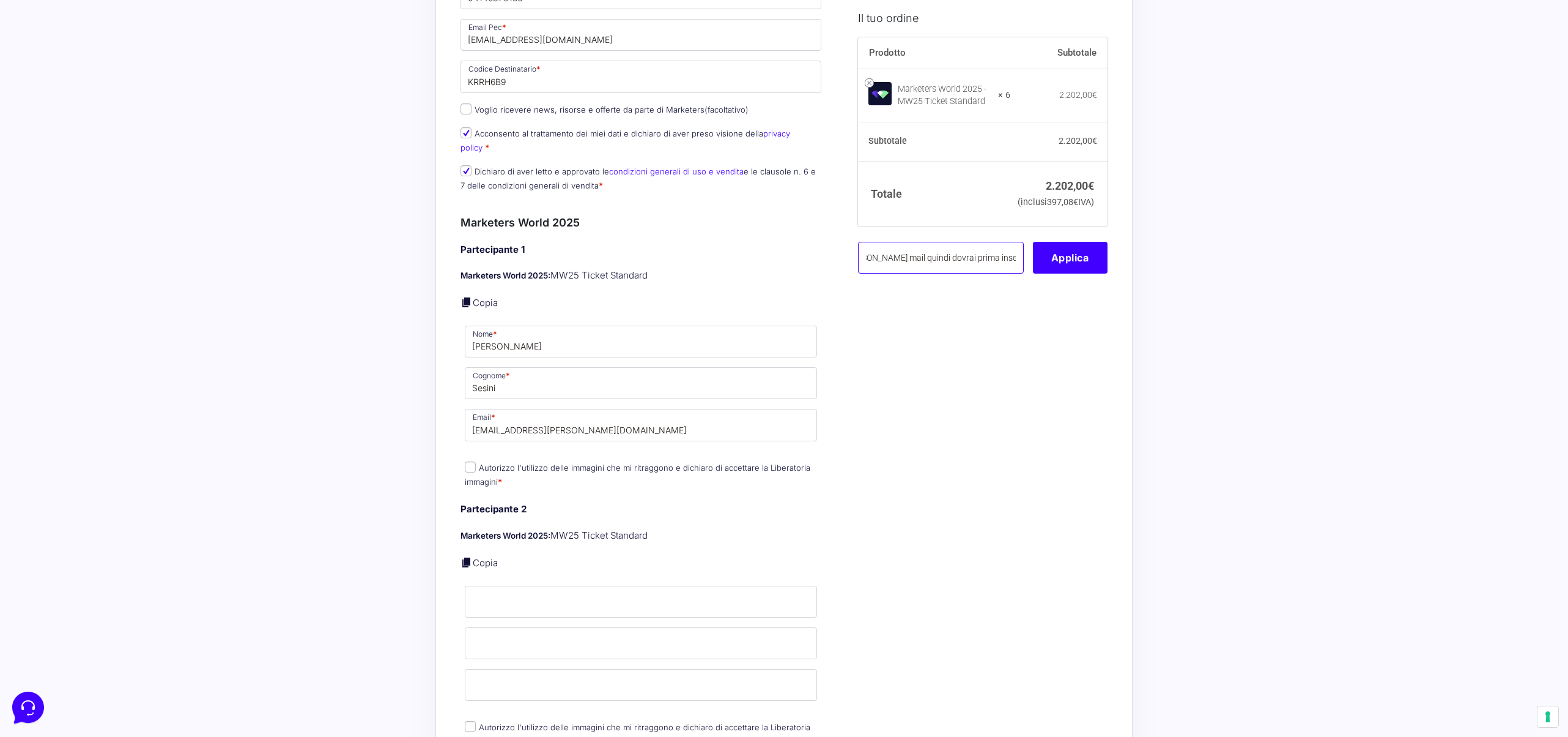
drag, startPoint x: 1012, startPoint y: 279, endPoint x: 1019, endPoint y: 280, distance: 7.1
click at [1019, 273] on input "DDB54JWA questo il coupon da inserire al checkout :) è legato [PERSON_NAME] mai…" at bounding box center [941, 257] width 166 height 32
drag, startPoint x: 908, startPoint y: 274, endPoint x: 1224, endPoint y: 305, distance: 317.5
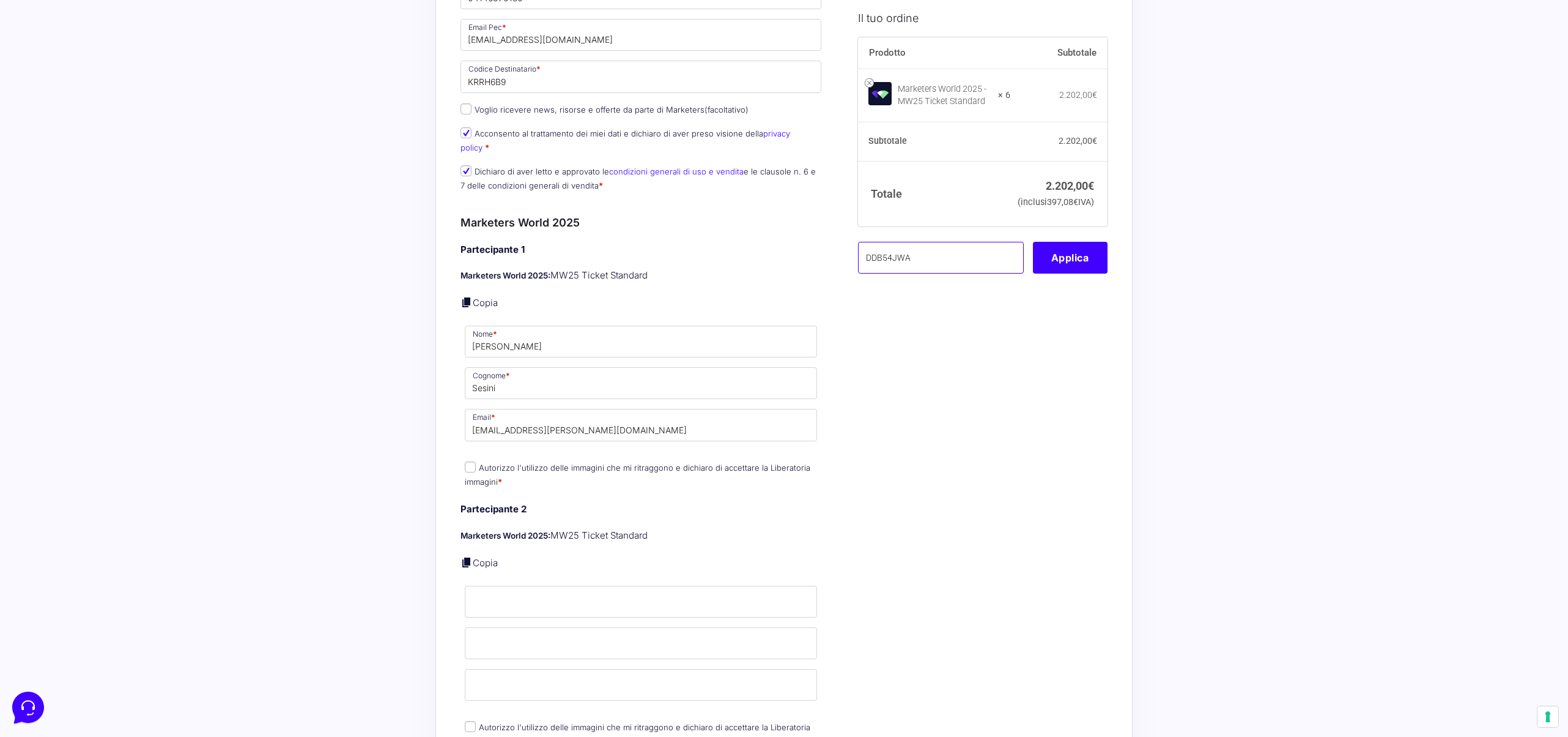
scroll to position [0, 0]
type input "DDB54JWA"
click at [1084, 273] on button "Applica" at bounding box center [1070, 257] width 75 height 32
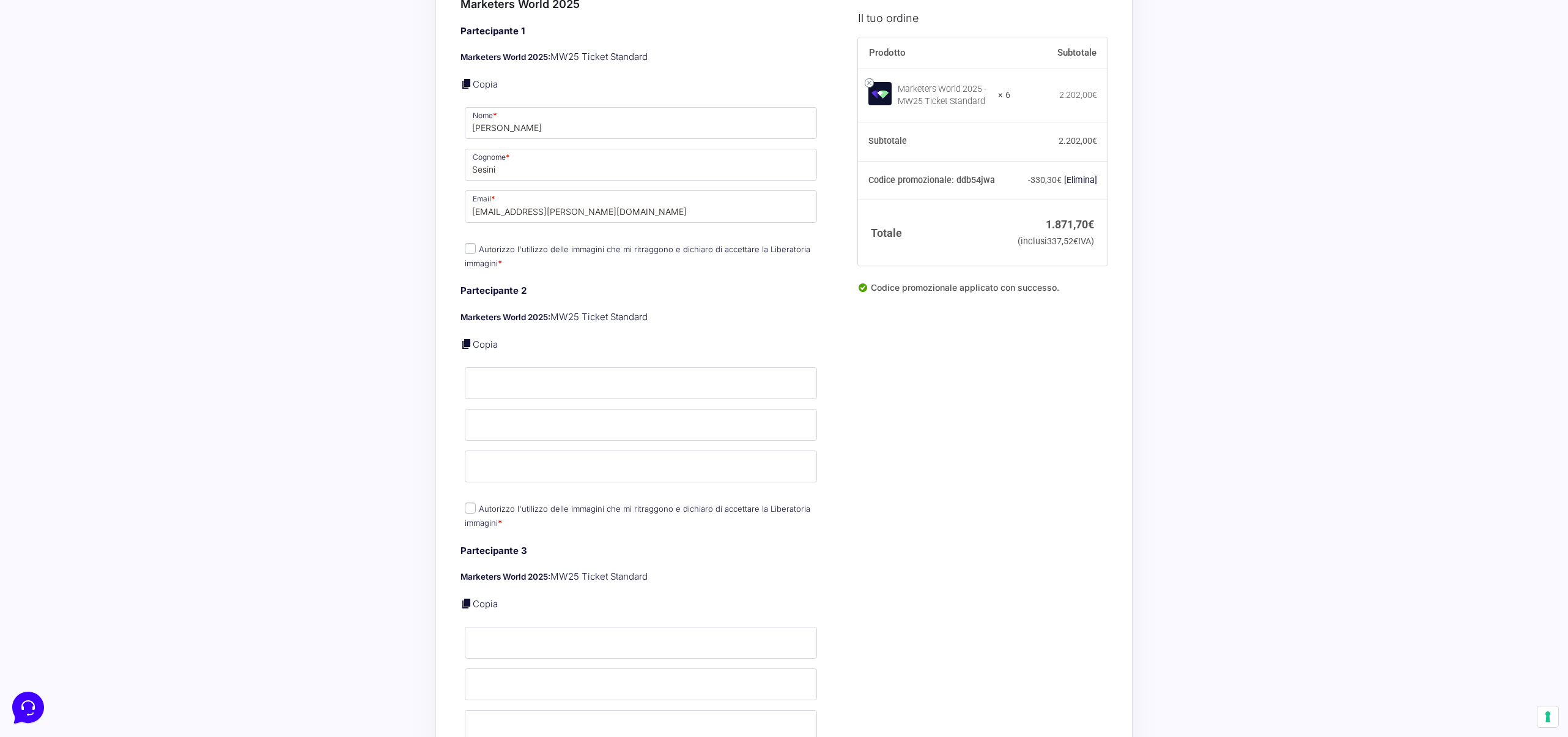
scroll to position [894, 0]
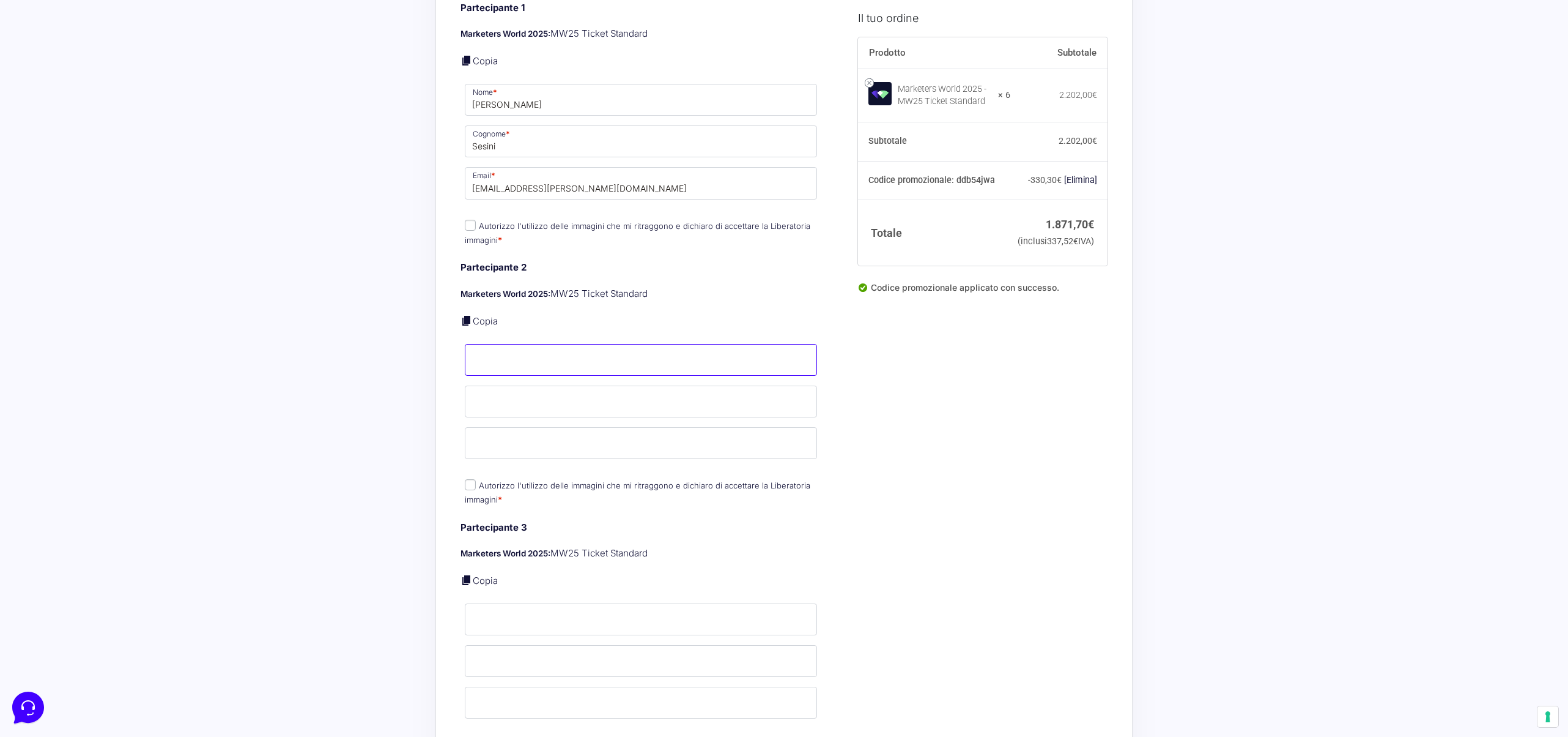
click at [549, 344] on input "Nome *" at bounding box center [641, 360] width 352 height 32
type input "[PERSON_NAME]"
click at [565, 385] on input "Cognome *" at bounding box center [641, 401] width 352 height 32
type input "Bernasconi"
click at [580, 434] on input "Email *" at bounding box center [641, 442] width 352 height 32
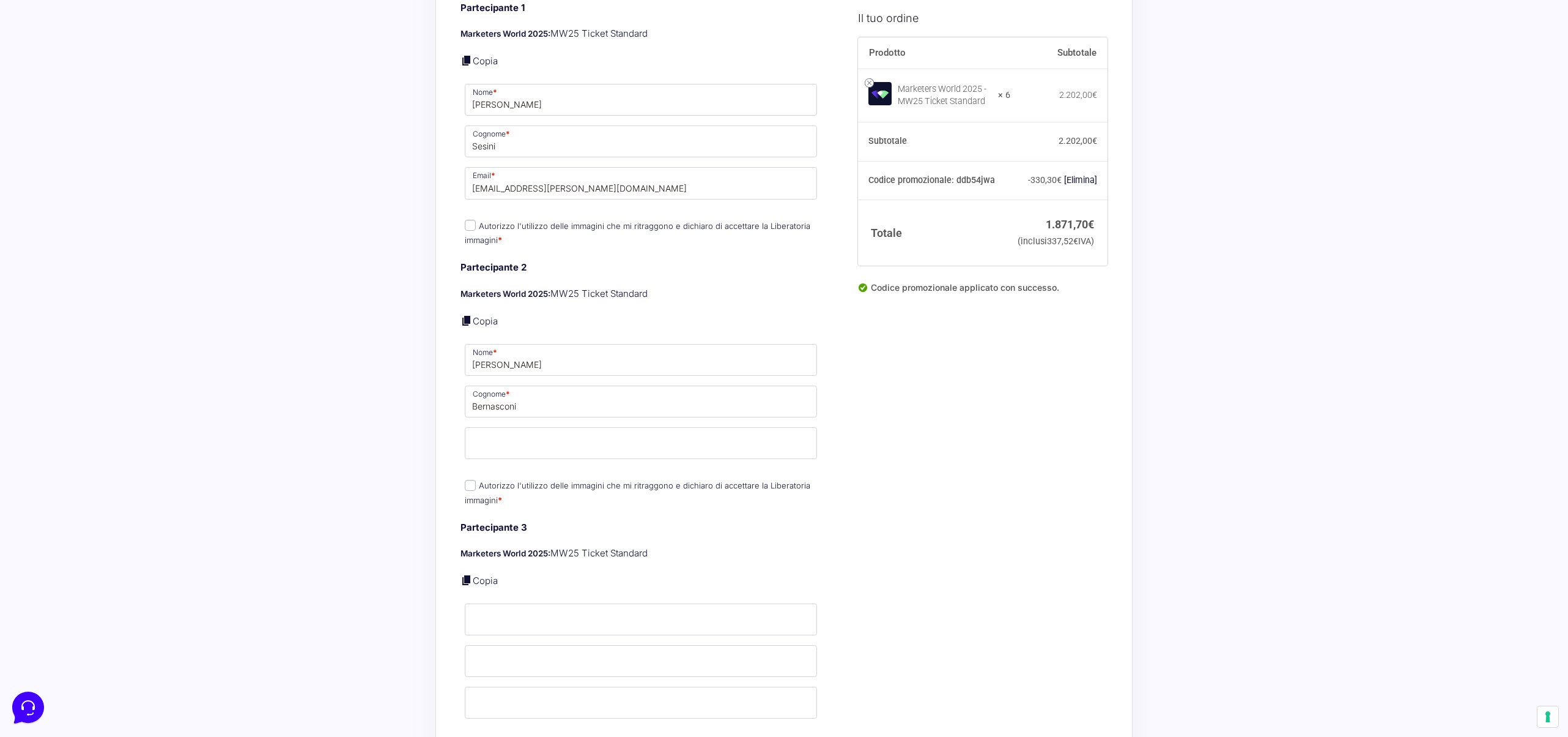
drag, startPoint x: 479, startPoint y: 219, endPoint x: 468, endPoint y: 219, distance: 11.0
click at [478, 219] on p "Autorizzo l'utilizzo delle immagini che mi ritraggono e dichiaro di accettare l…" at bounding box center [641, 233] width 361 height 32
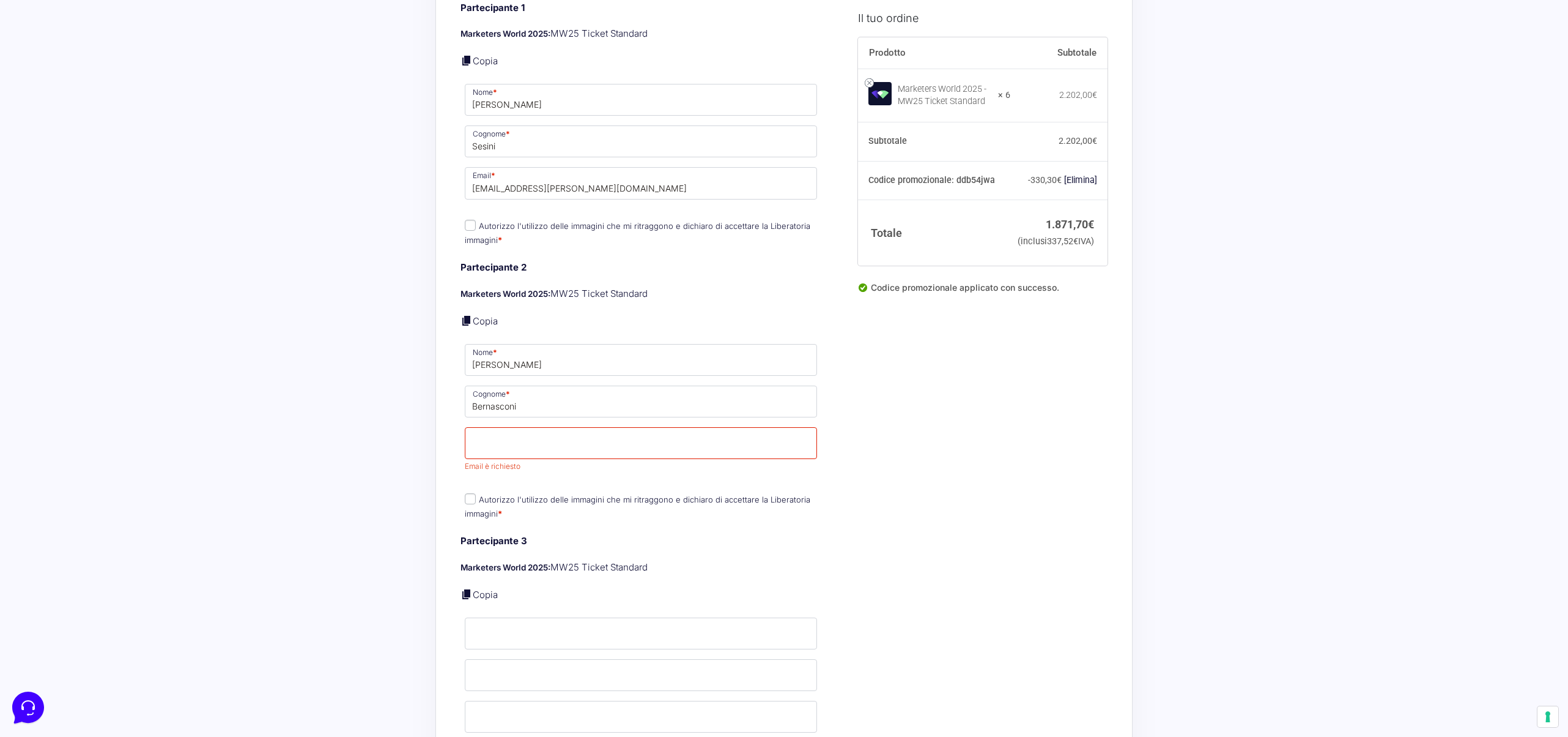
click at [478, 221] on label "Autorizzo l'utilizzo delle immagini che mi ritraggono e dichiaro di accettare l…" at bounding box center [638, 233] width 345 height 24
click at [476, 219] on input "Autorizzo l'utilizzo delle immagini che mi ritraggono e dichiaro di accettare l…" at bounding box center [470, 224] width 11 height 11
checkbox input "true"
drag, startPoint x: 469, startPoint y: 488, endPoint x: 486, endPoint y: 472, distance: 23.3
click at [469, 493] on input "Autorizzo l'utilizzo delle immagini che mi ritraggono e dichiaro di accettare l…" at bounding box center [470, 498] width 11 height 11
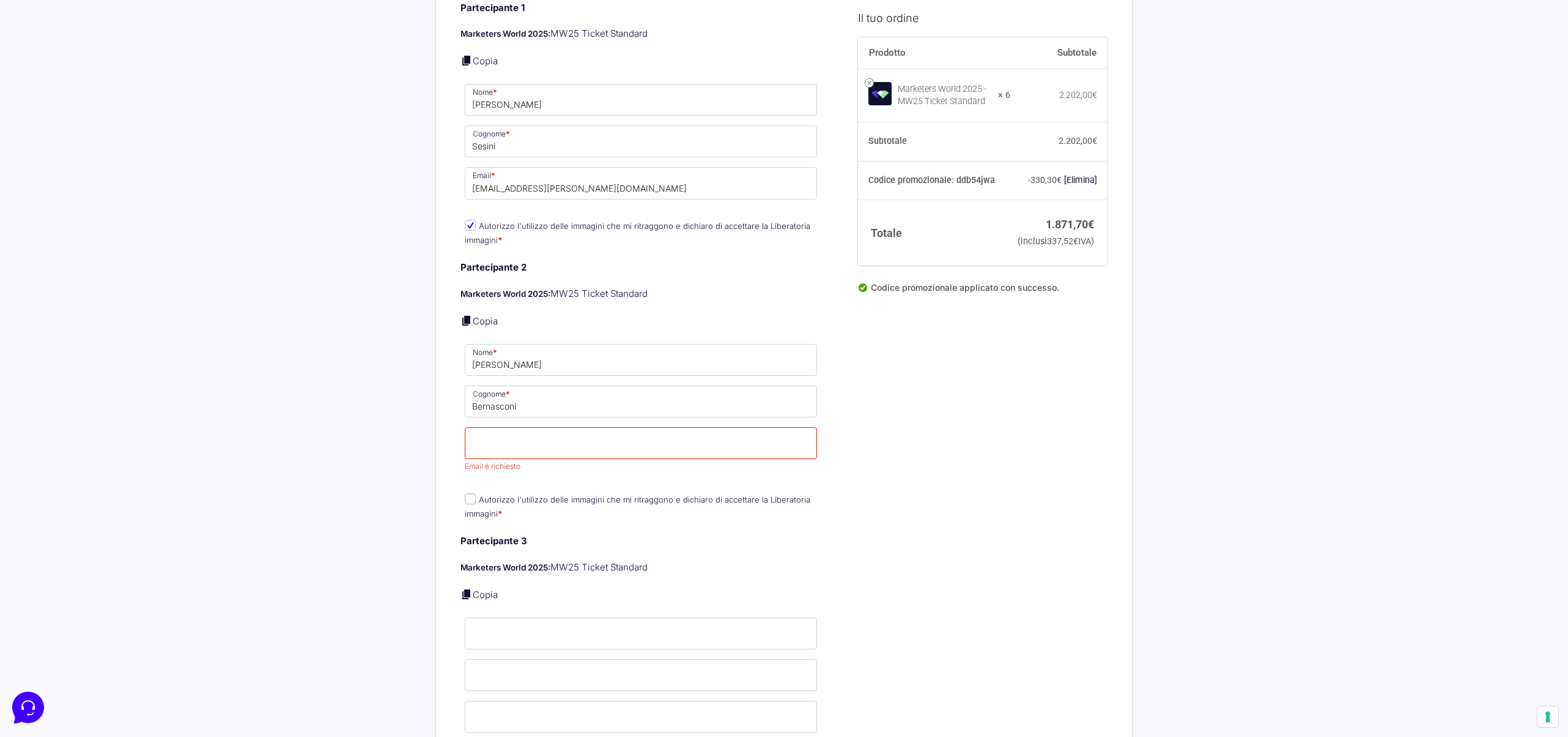
checkbox input "true"
click at [513, 431] on input "Email *" at bounding box center [641, 442] width 352 height 32
drag, startPoint x: 409, startPoint y: 452, endPoint x: 431, endPoint y: 448, distance: 22.4
click at [517, 439] on input "Email *" at bounding box center [641, 442] width 352 height 32
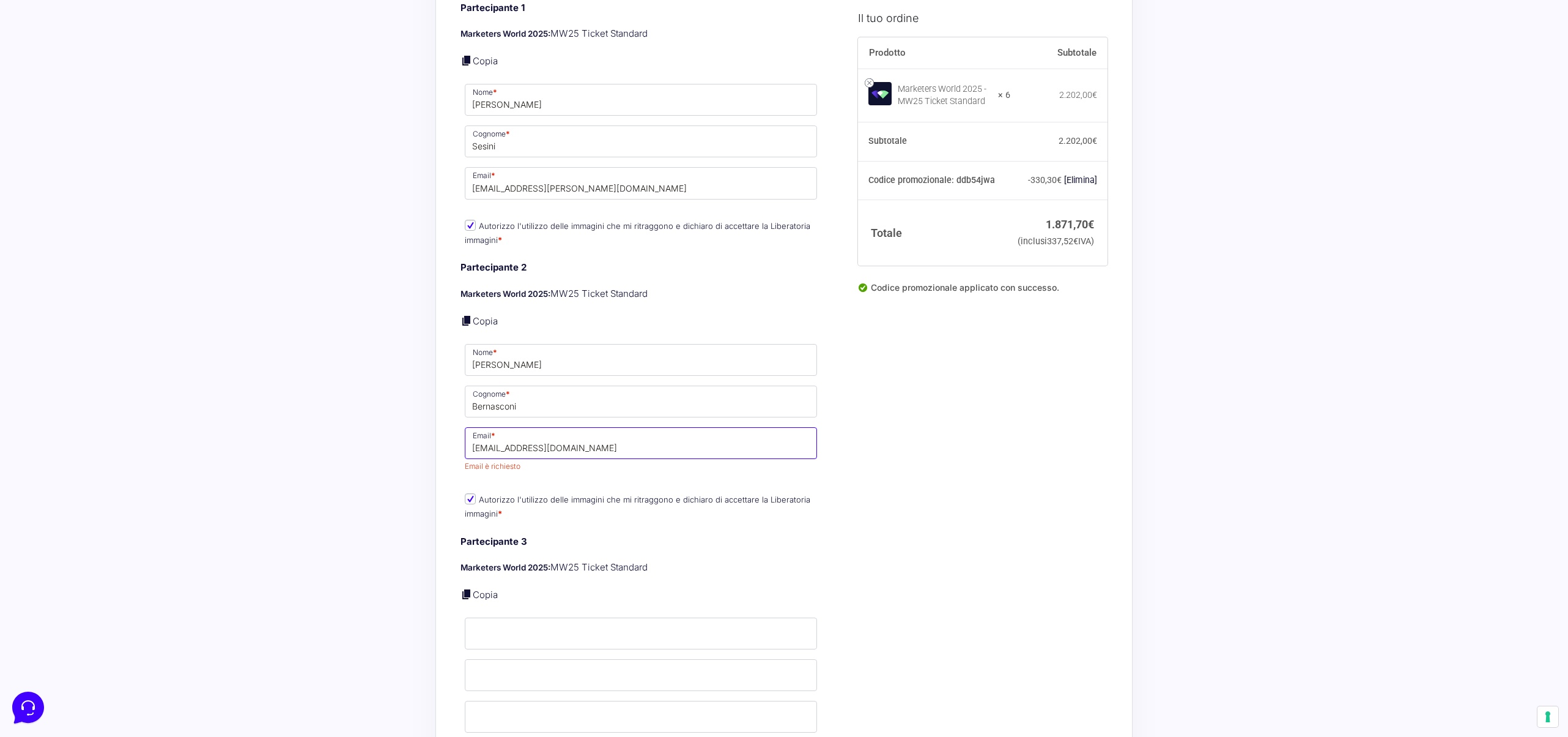
type input "[EMAIL_ADDRESS][DOMAIN_NAME]"
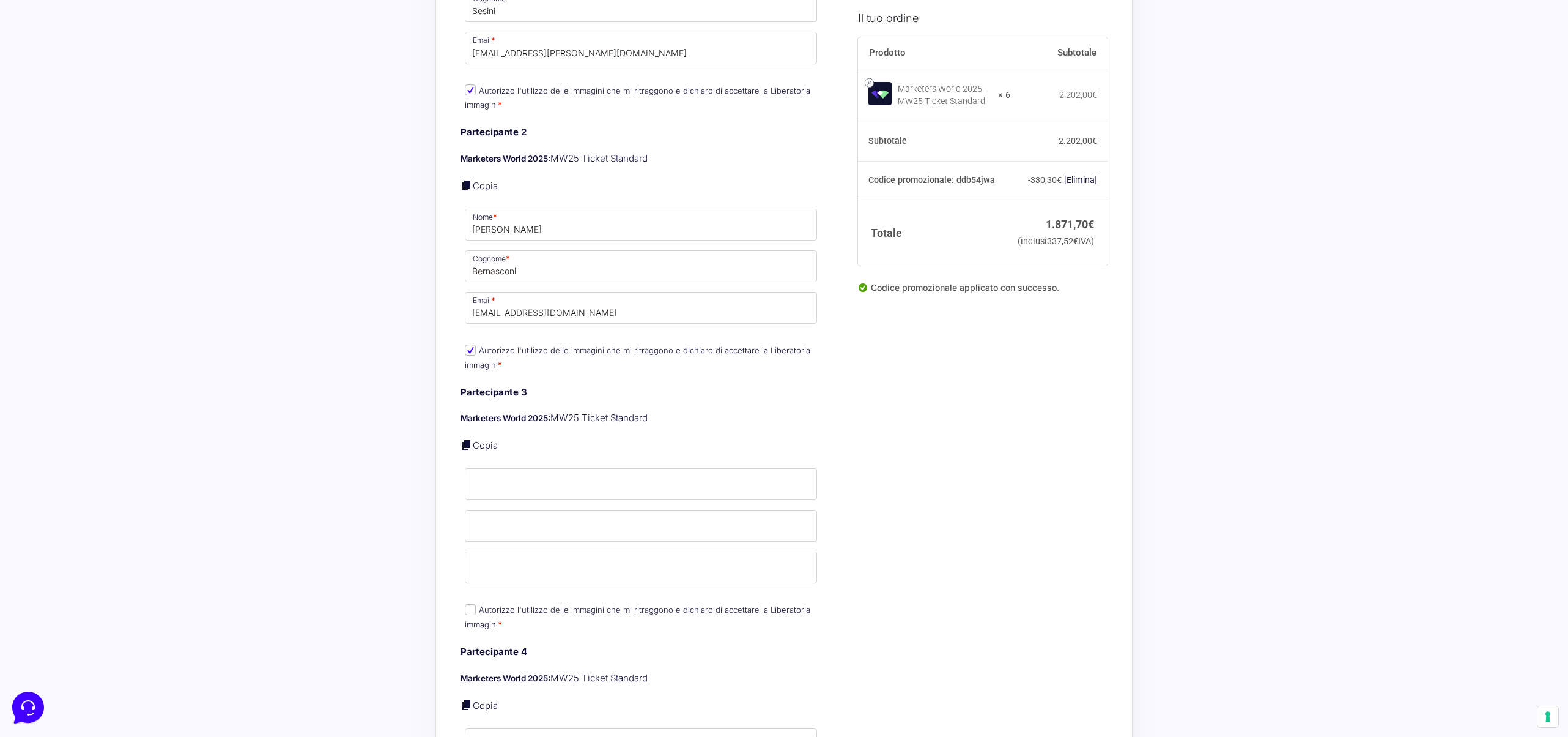
scroll to position [1062, 0]
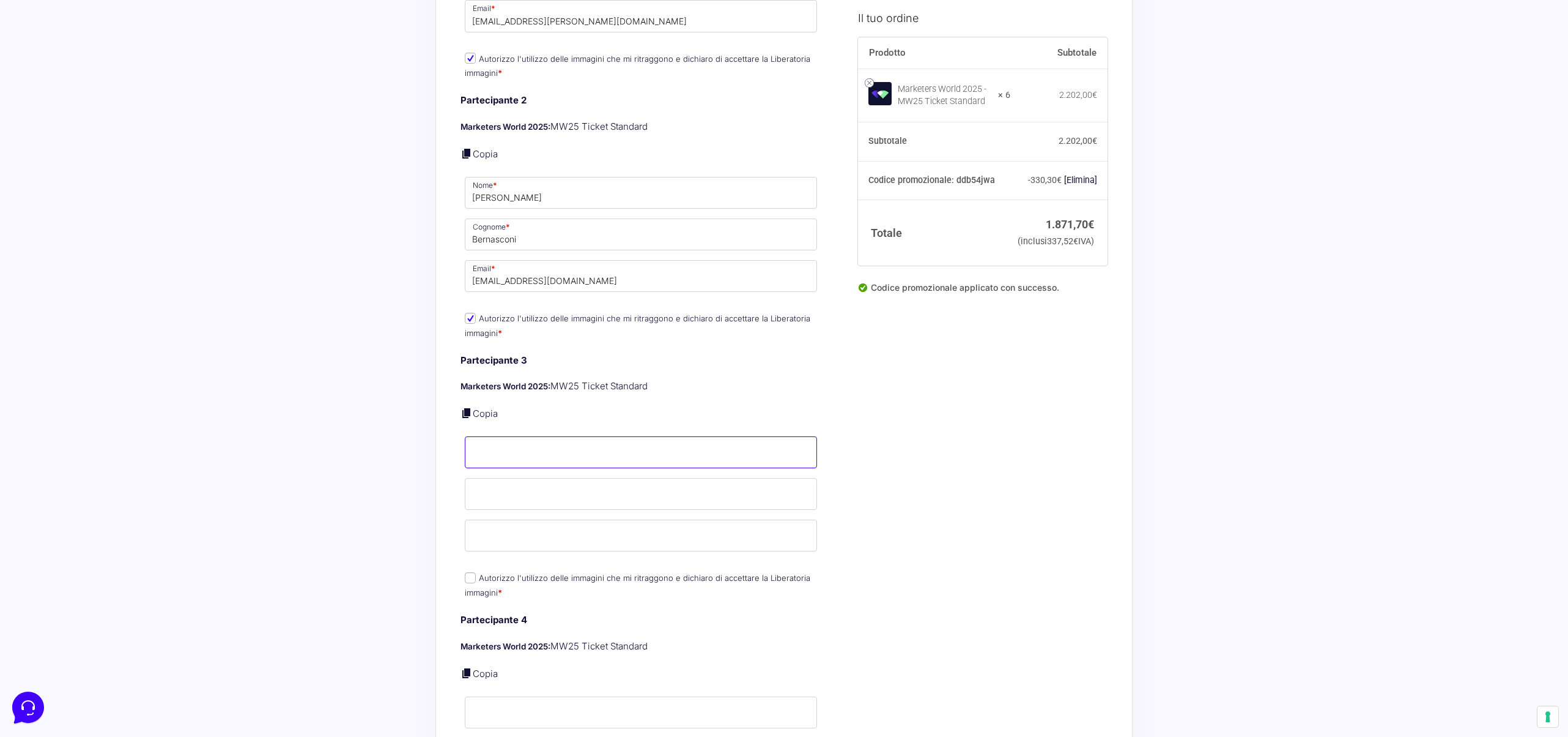
click at [608, 447] on input "Nome *" at bounding box center [641, 452] width 352 height 32
drag, startPoint x: 538, startPoint y: 442, endPoint x: 505, endPoint y: 445, distance: 33.1
click at [505, 445] on input "[PERSON_NAME]" at bounding box center [641, 452] width 352 height 32
type input "[PERSON_NAME]"
click at [500, 479] on input "Cognome *" at bounding box center [641, 494] width 352 height 32
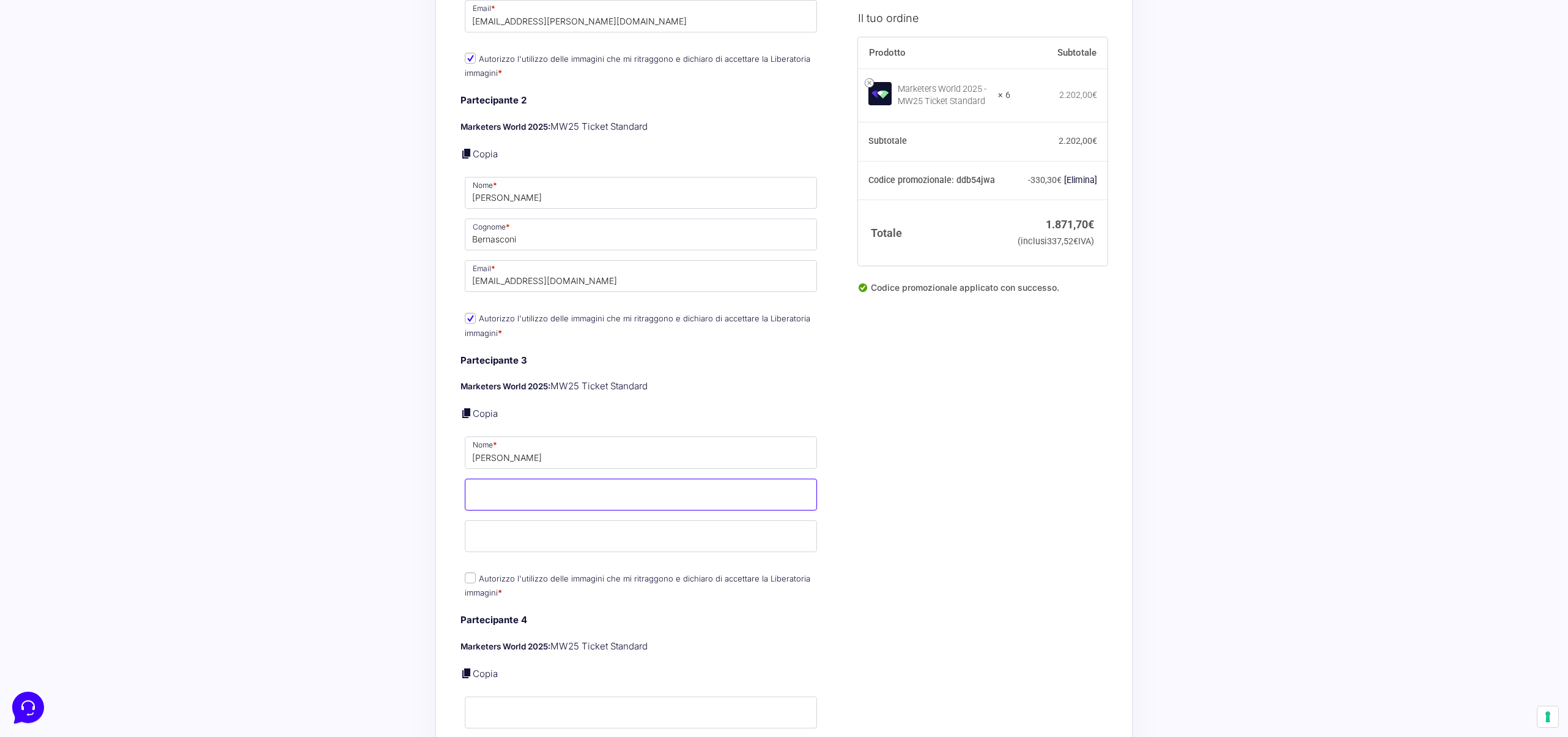
paste input "Palma"
type input "Palma"
click at [489, 522] on input "Email *" at bounding box center [641, 535] width 352 height 32
type input "[EMAIL_ADDRESS][DOMAIN_NAME]"
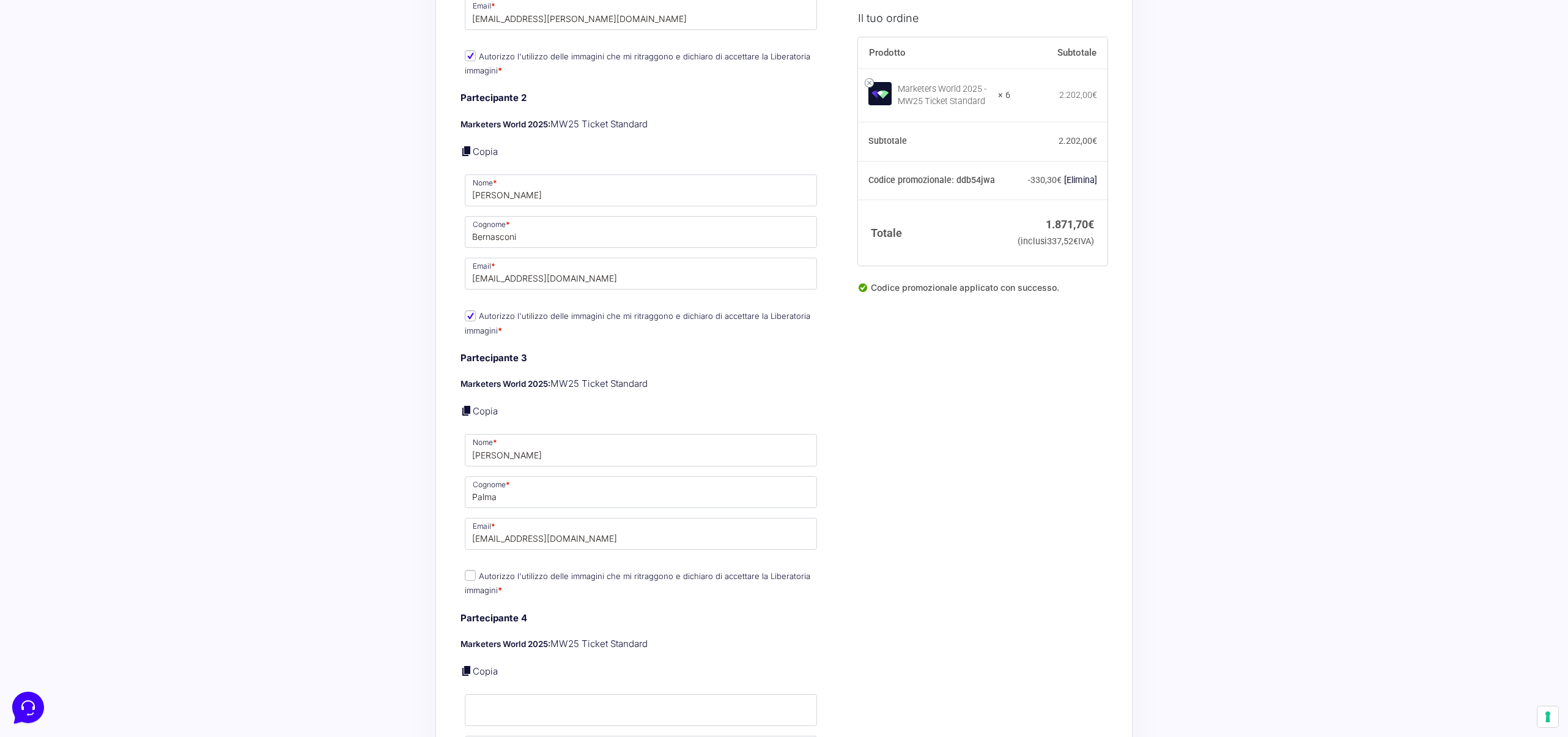
click at [470, 569] on input "Autorizzo l'utilizzo delle immagini che mi ritraggono e dichiaro di accettare l…" at bounding box center [470, 575] width 11 height 11
checkbox input "true"
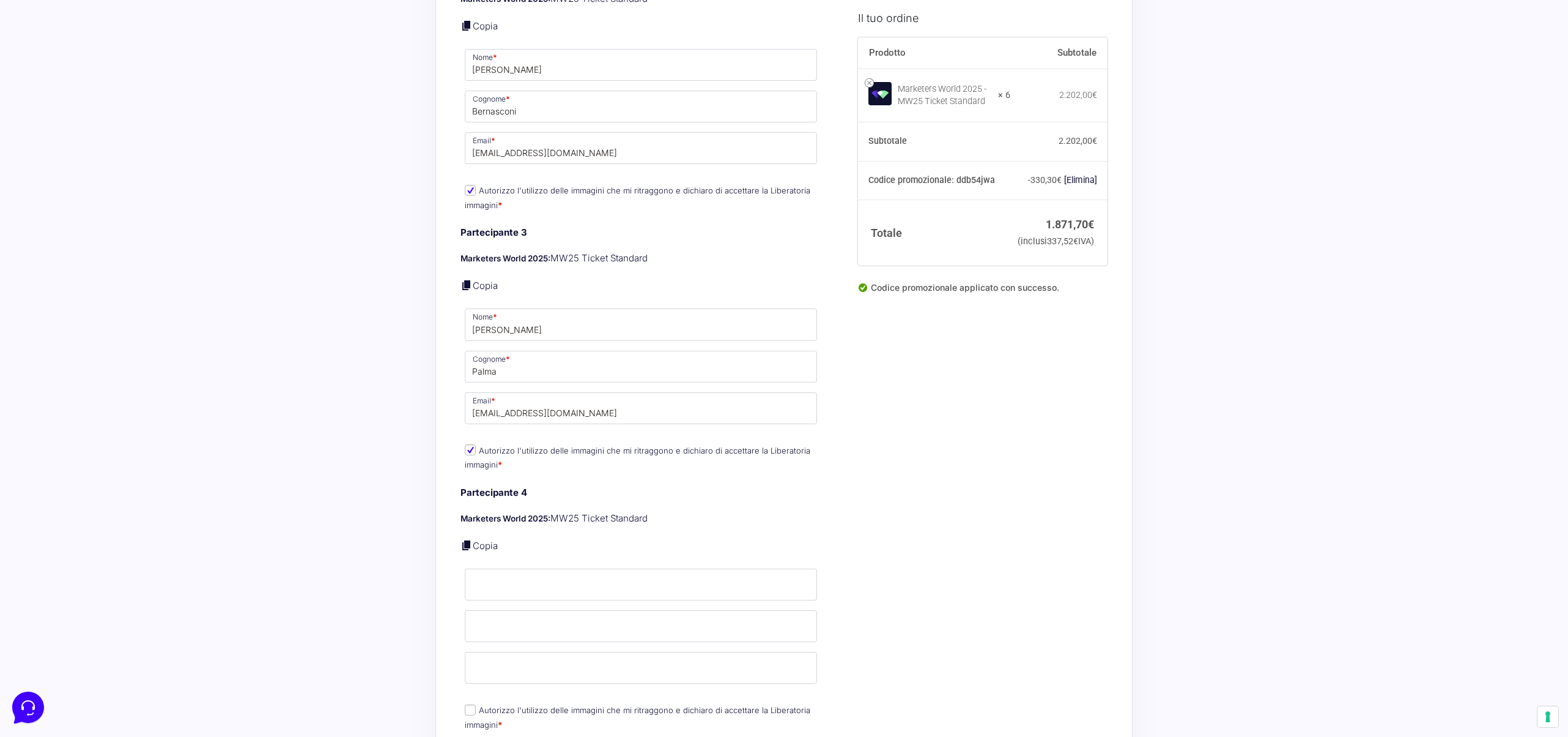
scroll to position [1241, 0]
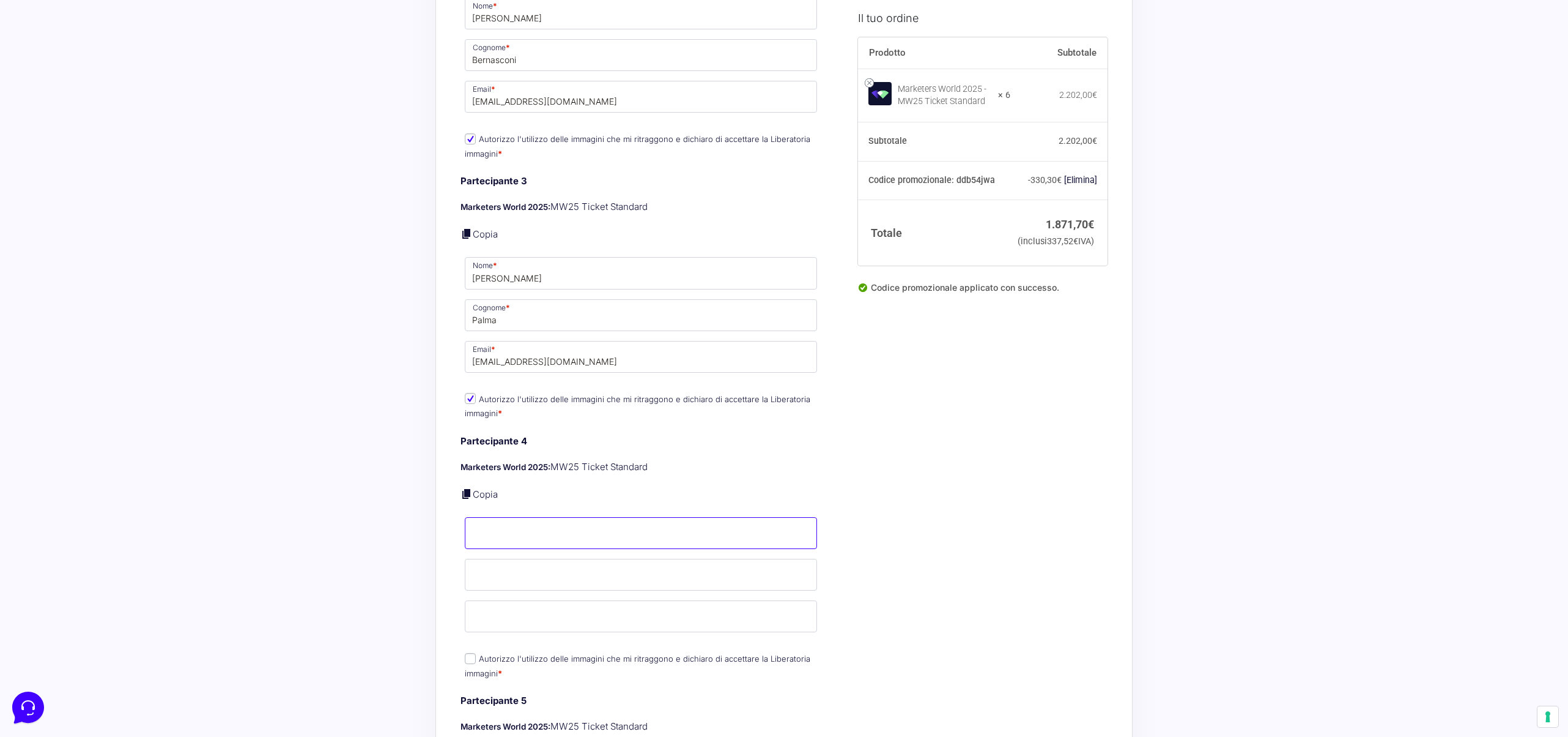
click at [509, 521] on input "Nome *" at bounding box center [641, 532] width 352 height 32
type input "[PERSON_NAME]"
click at [573, 558] on input "Cognome *" at bounding box center [641, 574] width 352 height 32
type input "Cossovich"
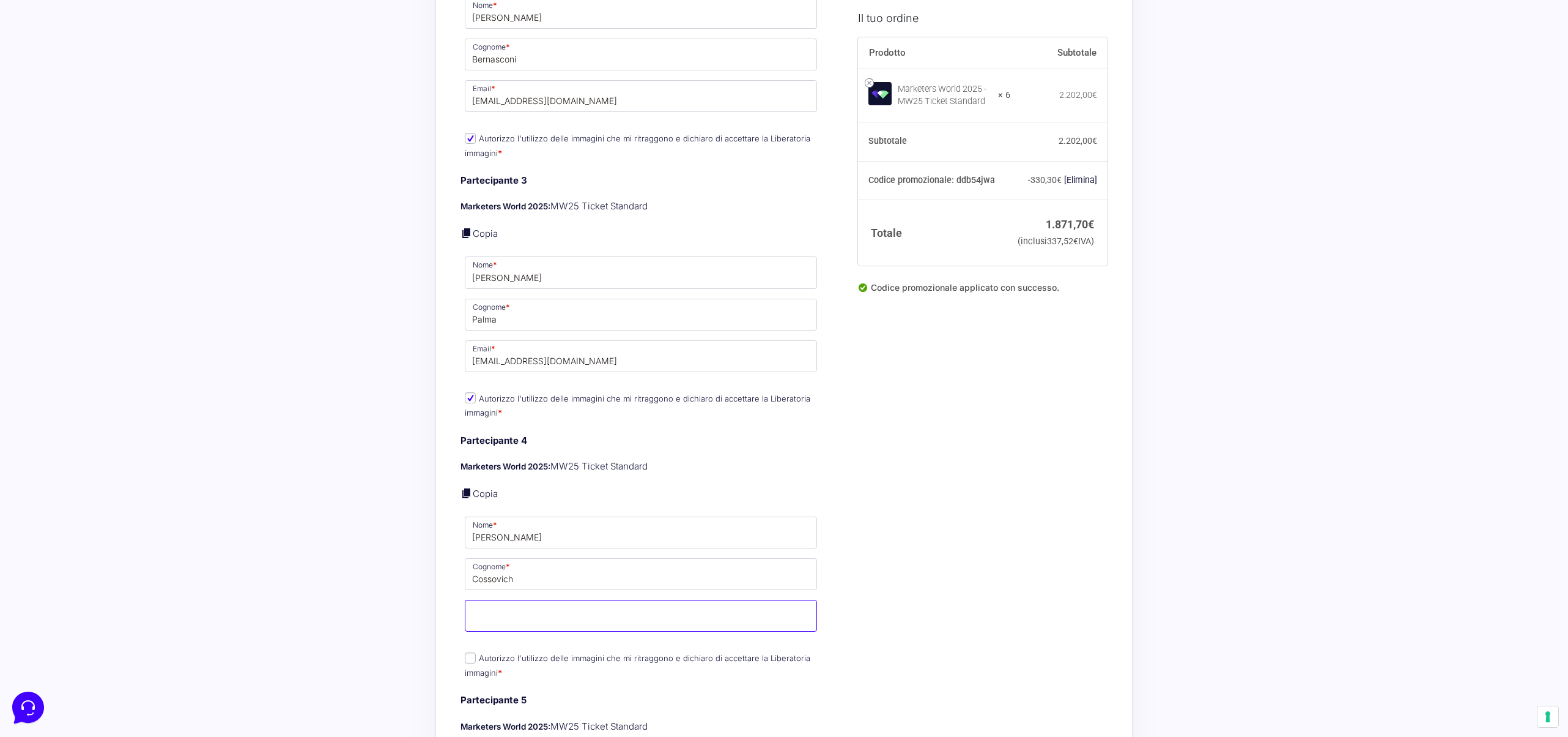
click at [591, 615] on input "Email *" at bounding box center [641, 615] width 352 height 32
click at [469, 646] on div "Partecipante 4 Marketers World 2025: MW25 Ticket Standard Copia Nome * [PERSON_…" at bounding box center [641, 558] width 361 height 248
click at [515, 603] on input "Email *" at bounding box center [641, 615] width 352 height 32
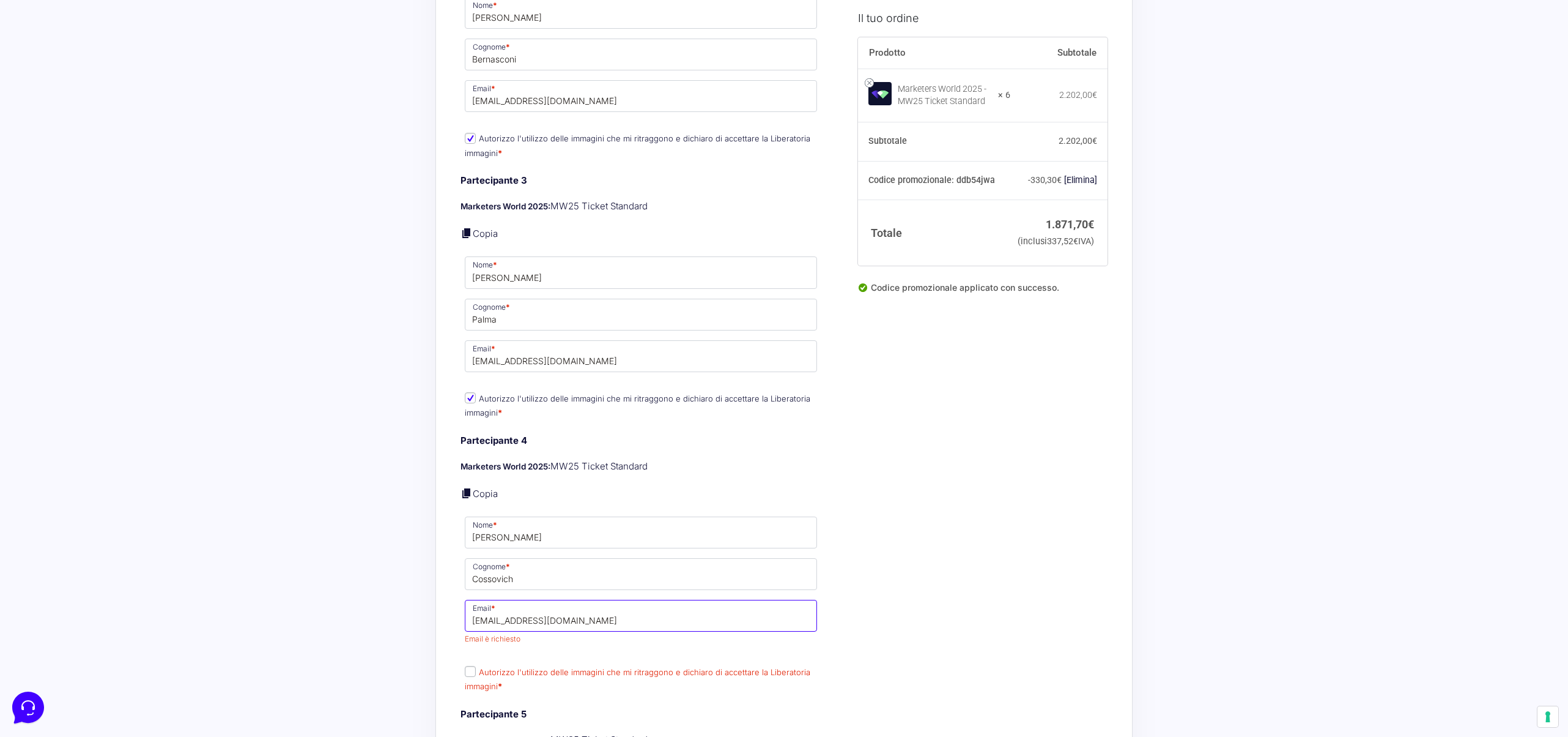
type input "[EMAIL_ADDRESS][DOMAIN_NAME]"
drag, startPoint x: 469, startPoint y: 660, endPoint x: 462, endPoint y: 657, distance: 7.6
click at [469, 667] on label "Autorizzo l'utilizzo delle immagini che mi ritraggono e dichiaro di accettare l…" at bounding box center [638, 679] width 345 height 24
click at [469, 665] on input "Autorizzo l'utilizzo delle immagini che mi ritraggono e dichiaro di accettare l…" at bounding box center [470, 671] width 11 height 11
checkbox input "true"
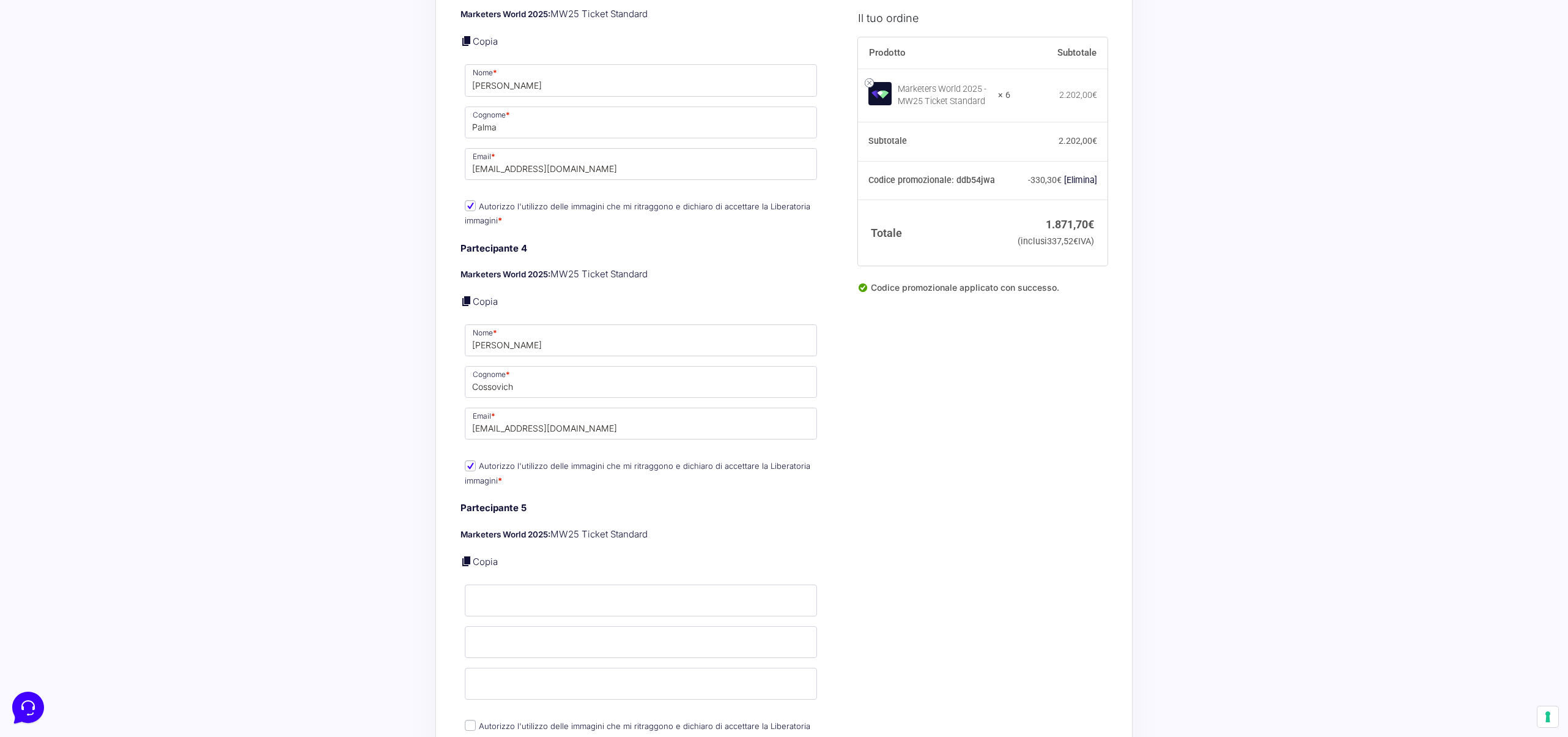
scroll to position [1434, 0]
click at [532, 589] on input "Nome *" at bounding box center [641, 599] width 352 height 32
type input "[PERSON_NAME]"
click at [533, 625] on input "Cognome *" at bounding box center [641, 641] width 352 height 32
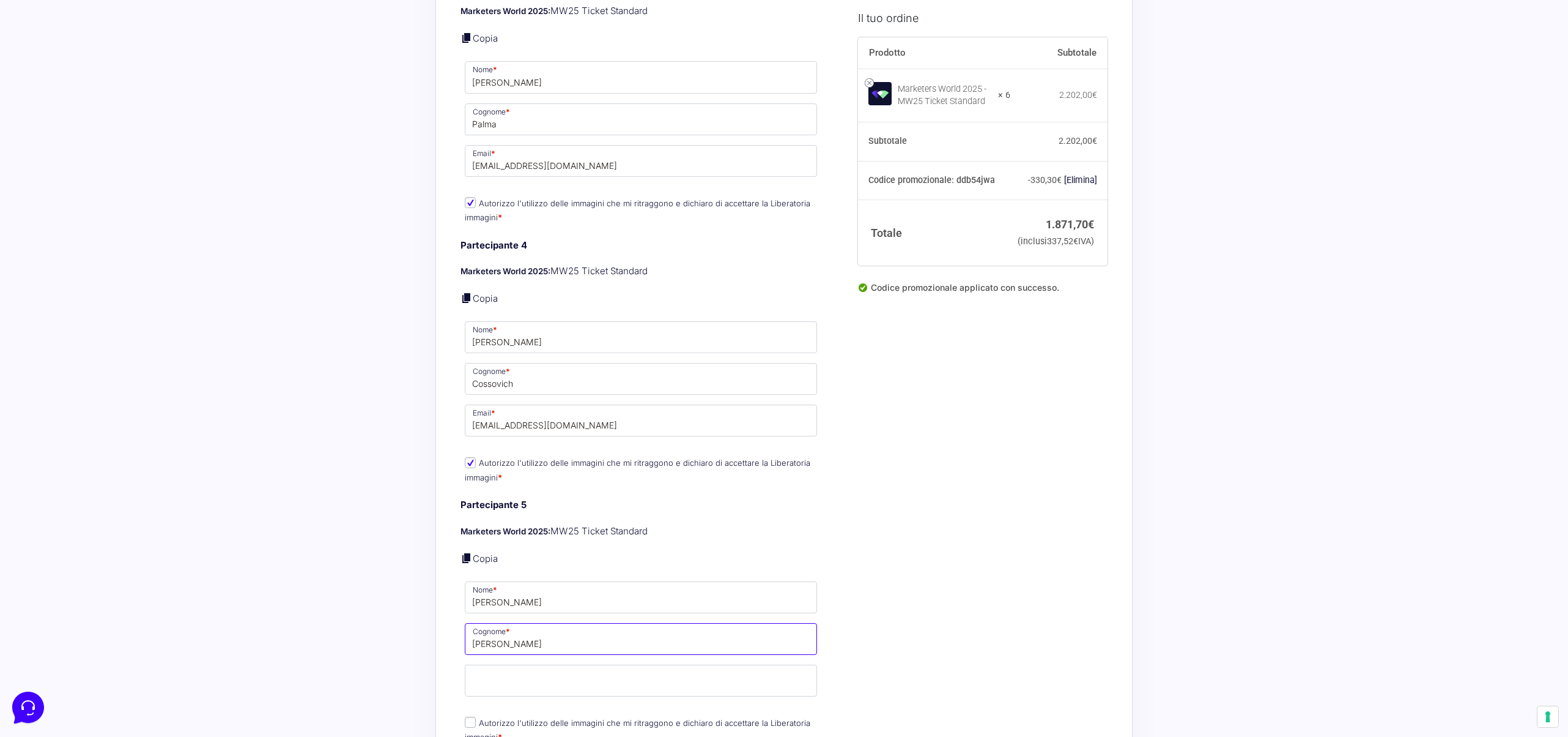
type input "[PERSON_NAME]"
click at [523, 672] on input "Email *" at bounding box center [641, 680] width 352 height 32
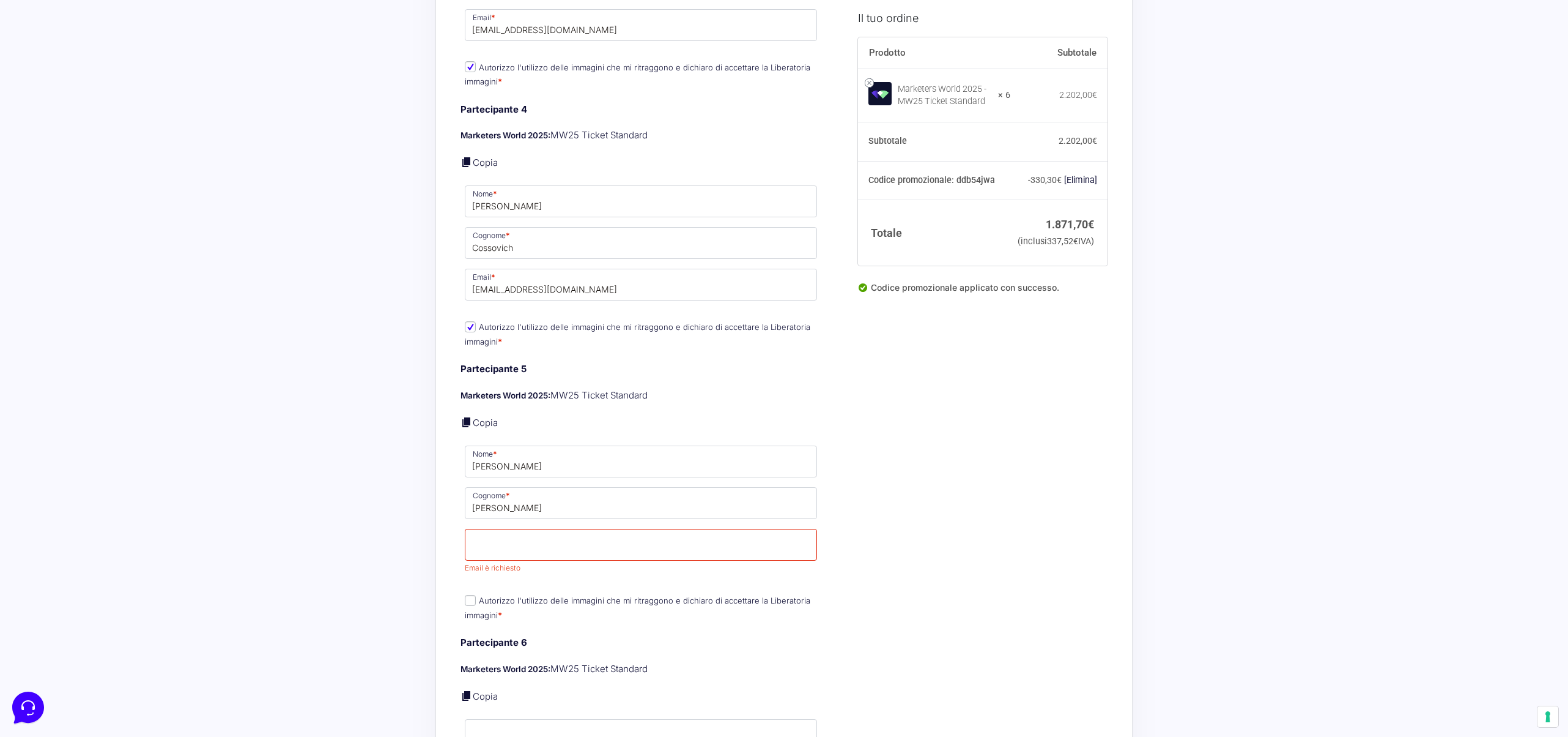
click at [473, 592] on p "Autorizzo l'utilizzo delle immagini che mi ritraggono e dichiaro di accettare l…" at bounding box center [641, 607] width 361 height 32
click at [468, 594] on input "Autorizzo l'utilizzo delle immagini che mi ritraggono e dichiaro di accettare l…" at bounding box center [470, 600] width 11 height 11
checkbox input "true"
click at [498, 549] on p "Email * Email è richiesto" at bounding box center [641, 551] width 361 height 49
click at [503, 541] on input "Email *" at bounding box center [641, 544] width 352 height 32
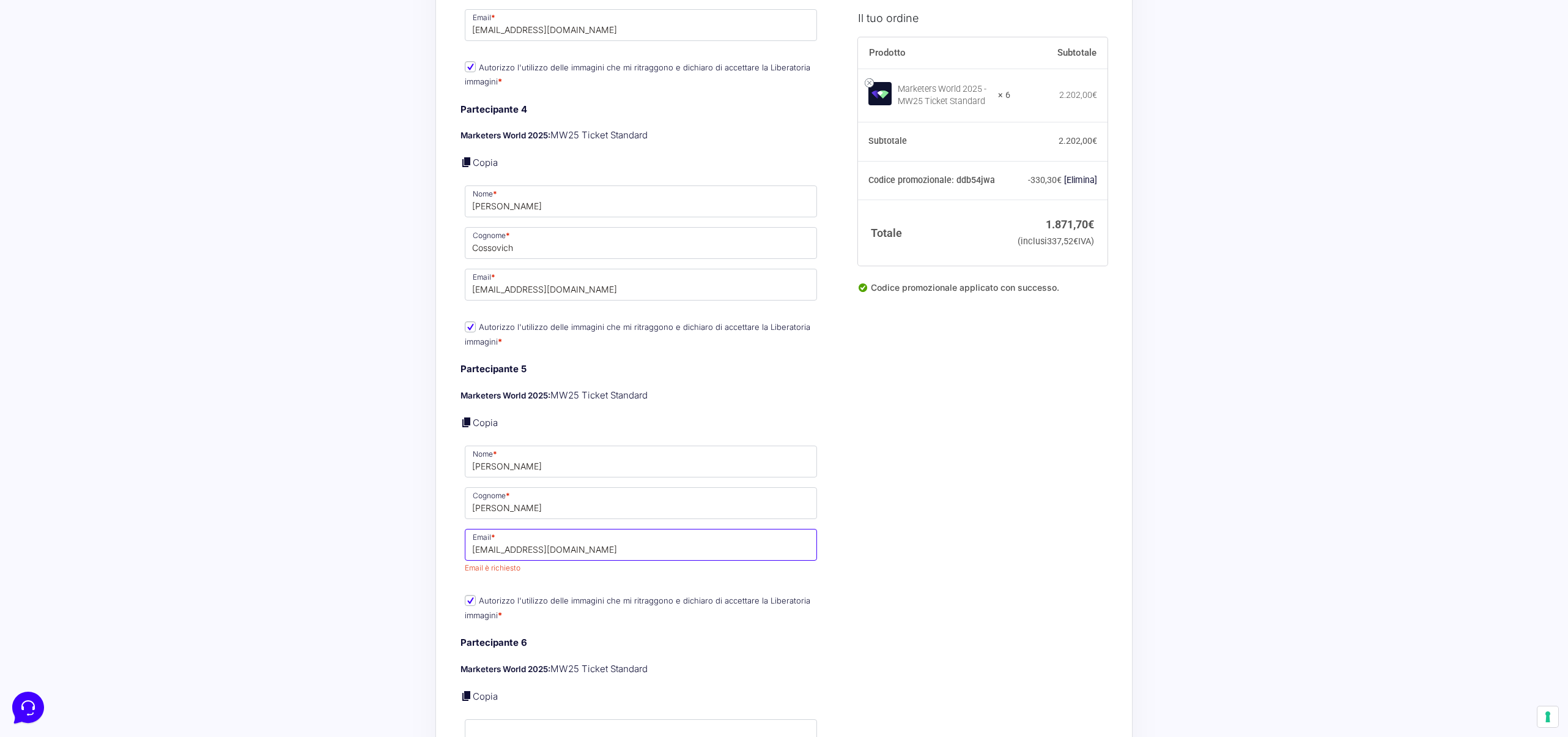
type input "[EMAIL_ADDRESS][DOMAIN_NAME]"
click at [331, 434] on div "Acquisti Protetti Reso Gratuito Pagamenti Flessibili Riepilogo Ordine 1.871,70 …" at bounding box center [784, 100] width 1568 height 3344
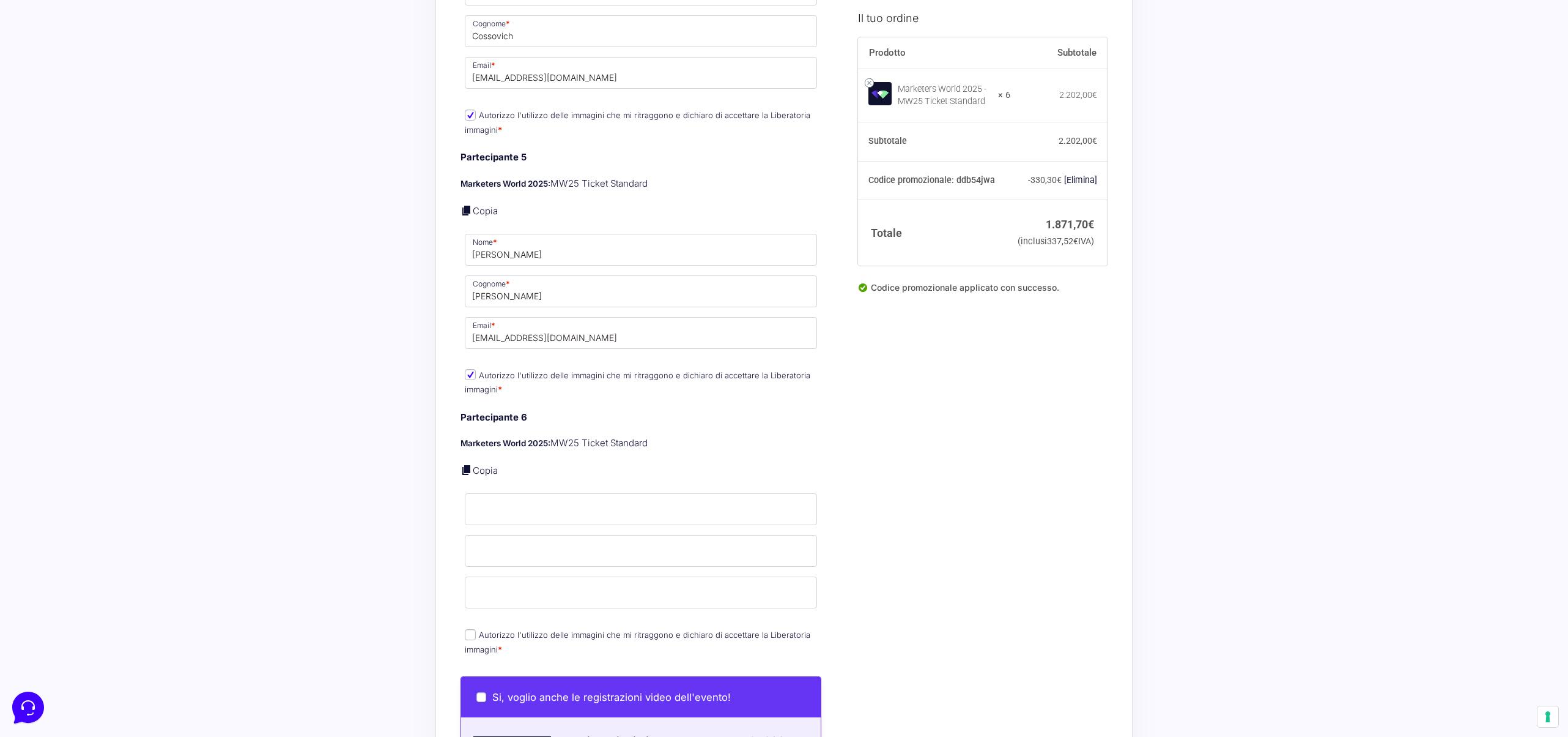
scroll to position [1788, 0]
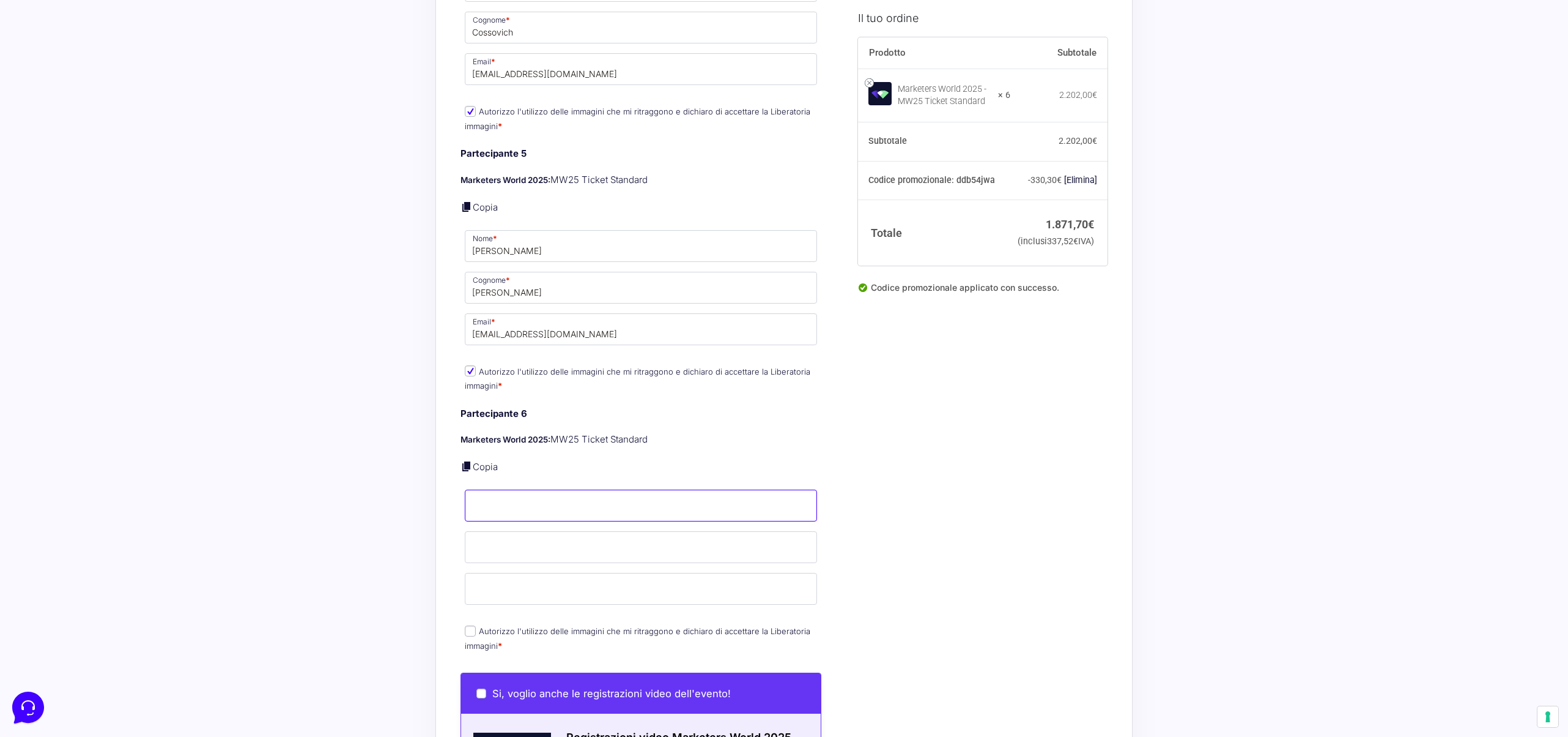
click at [492, 501] on input "Nome *" at bounding box center [641, 505] width 352 height 32
type input "[PERSON_NAME]"
click at [501, 543] on input "Cognome *" at bounding box center [641, 546] width 352 height 32
type input "[PERSON_NAME]"
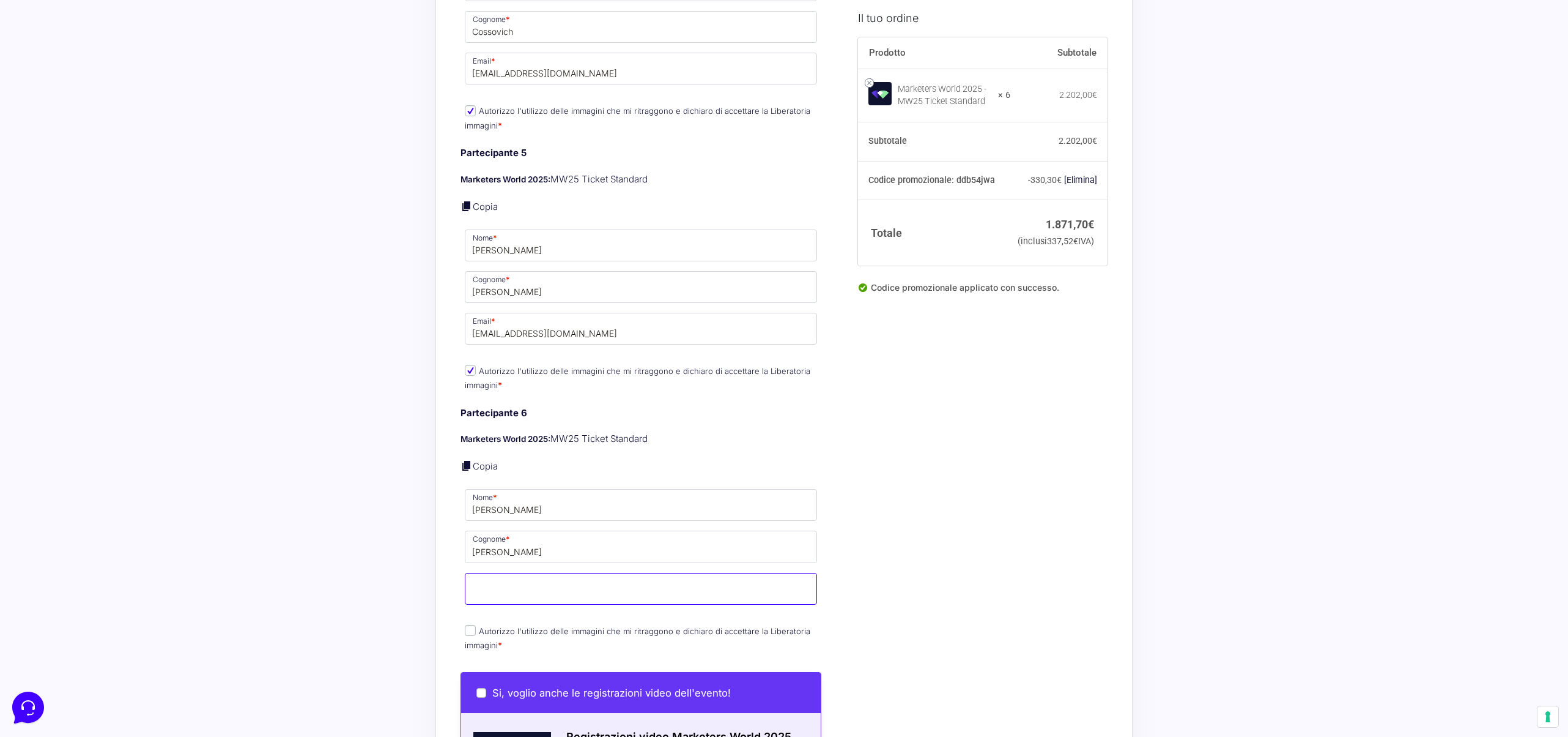
click at [481, 582] on input "Email *" at bounding box center [641, 589] width 352 height 32
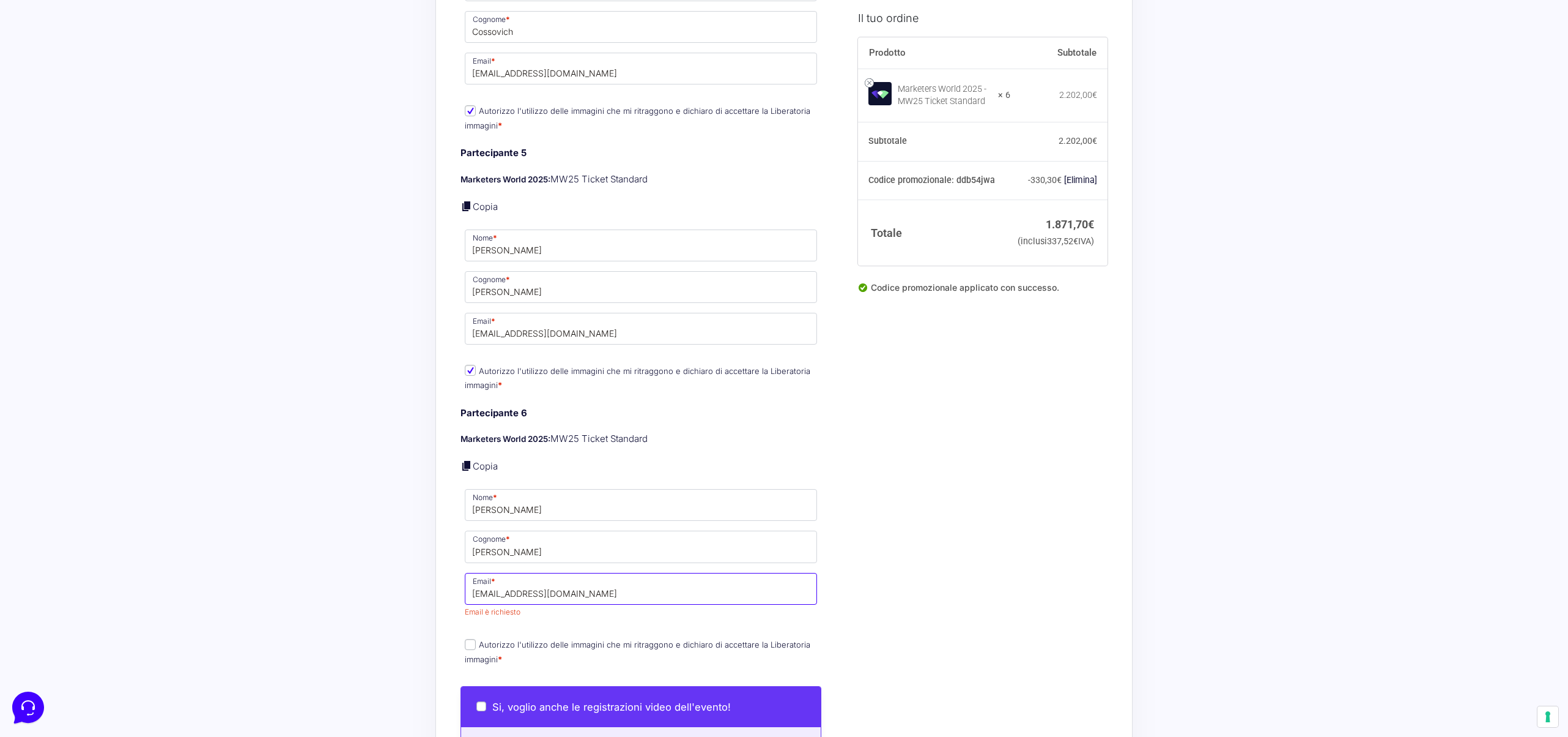
type input "[EMAIL_ADDRESS][DOMAIN_NAME]"
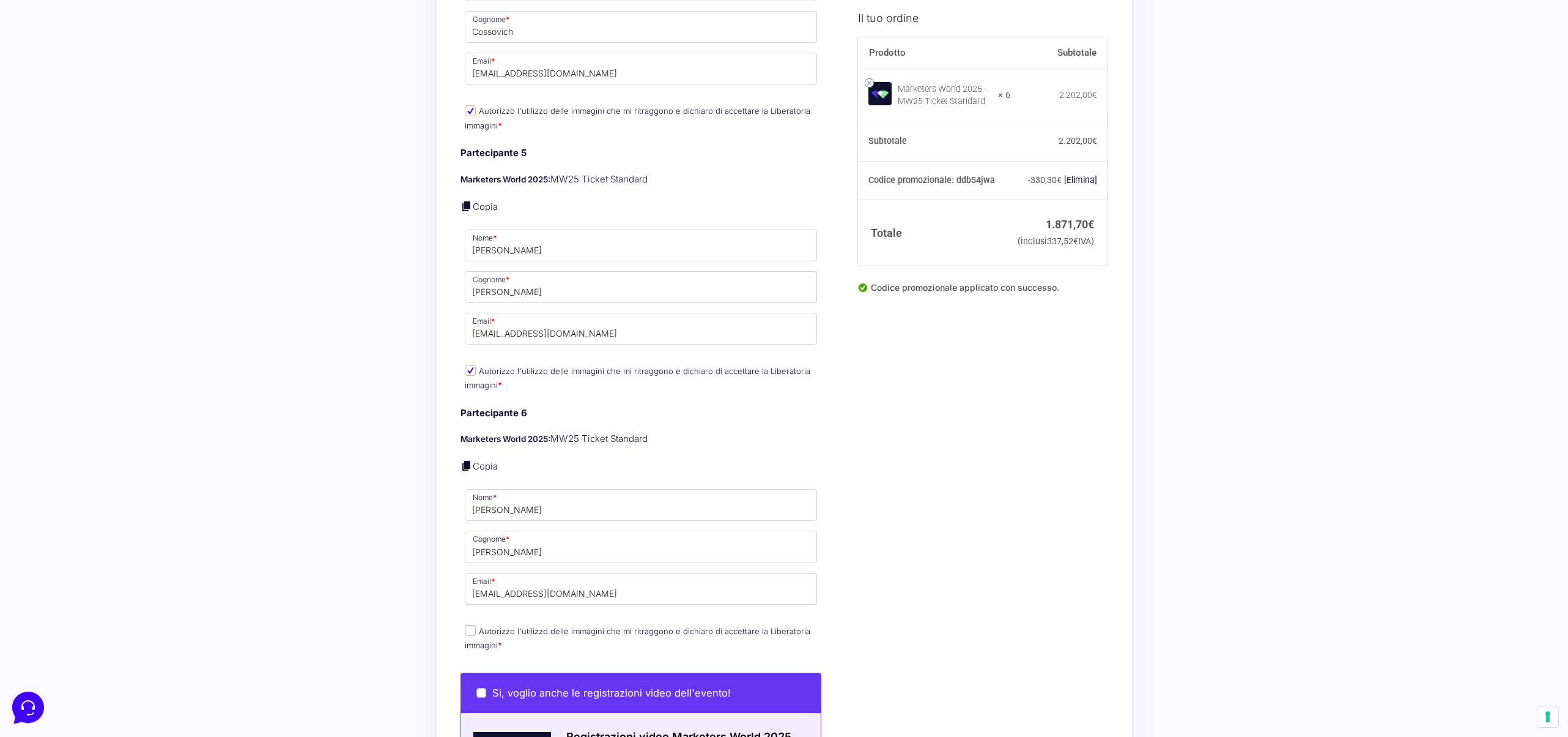
drag, startPoint x: 426, startPoint y: 551, endPoint x: 466, endPoint y: 644, distance: 101.2
click at [470, 627] on p "Autorizzo l'utilizzo delle immagini che mi ritraggono e dichiaro di accettare l…" at bounding box center [641, 638] width 361 height 32
click at [469, 625] on input "Autorizzo l'utilizzo delle immagini che mi ritraggono e dichiaro di accettare l…" at bounding box center [470, 630] width 11 height 11
checkbox input "true"
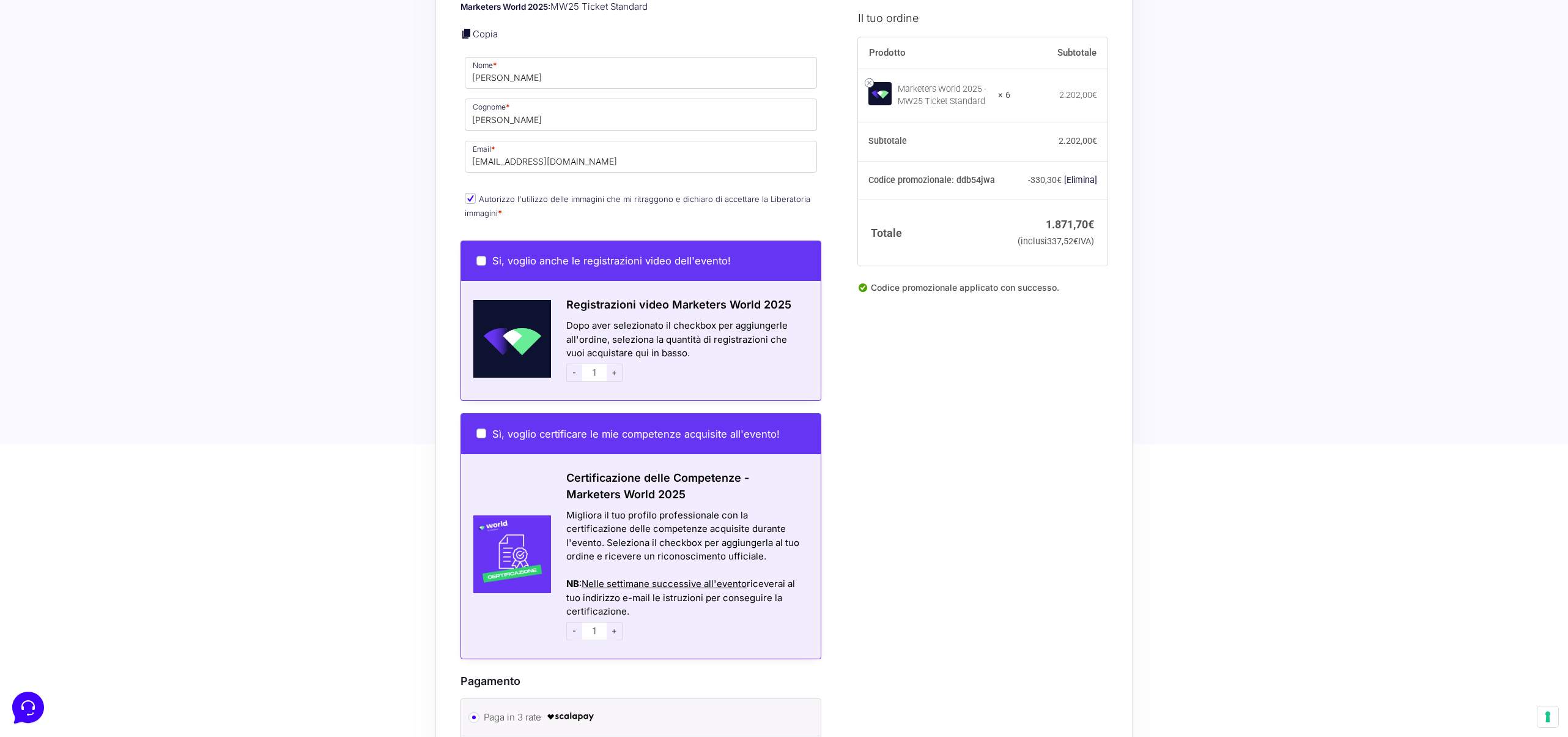
scroll to position [2226, 0]
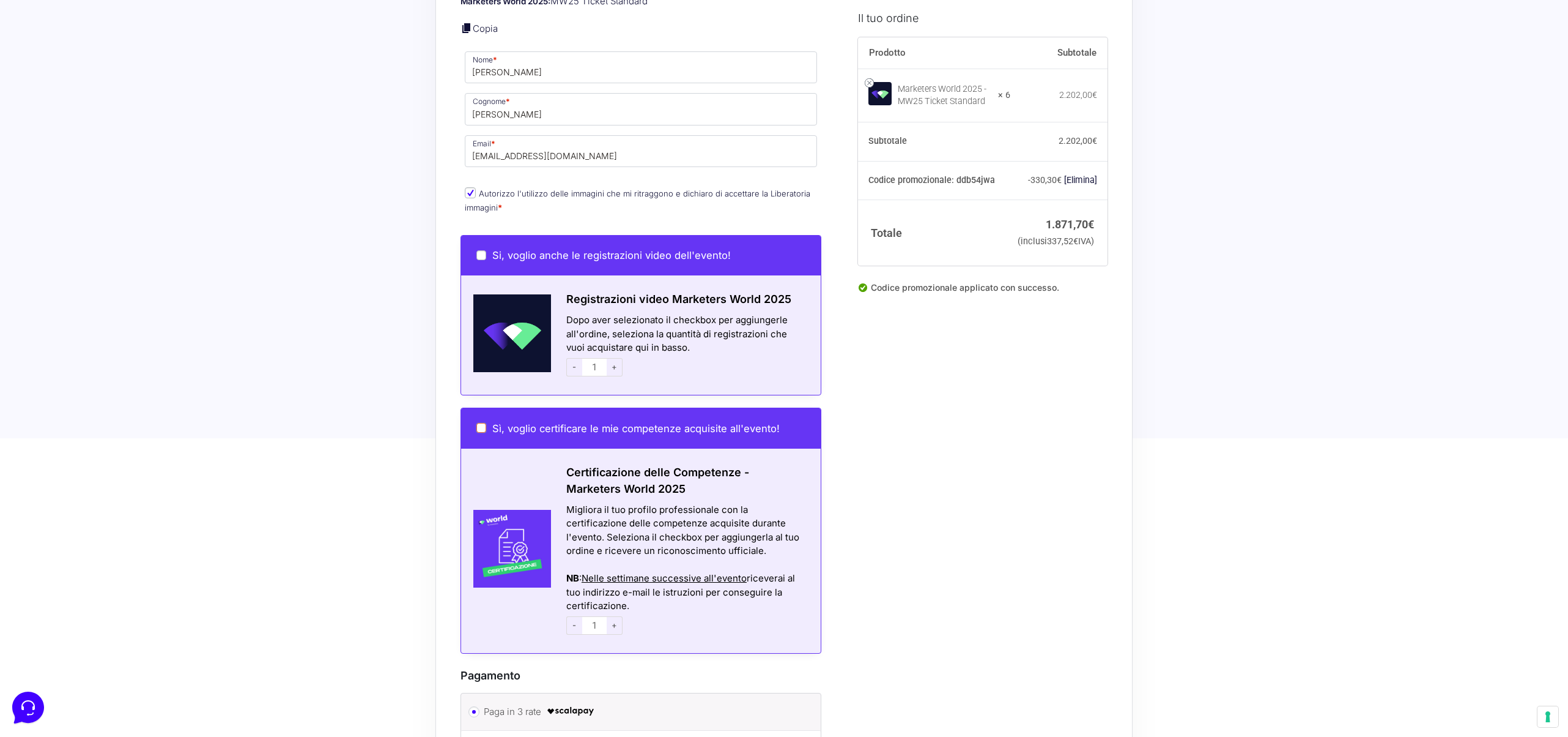
click at [483, 423] on input "Sì, voglio certificare le mie competenze acquisite all'evento!" at bounding box center [481, 428] width 10 height 10
checkbox input "true"
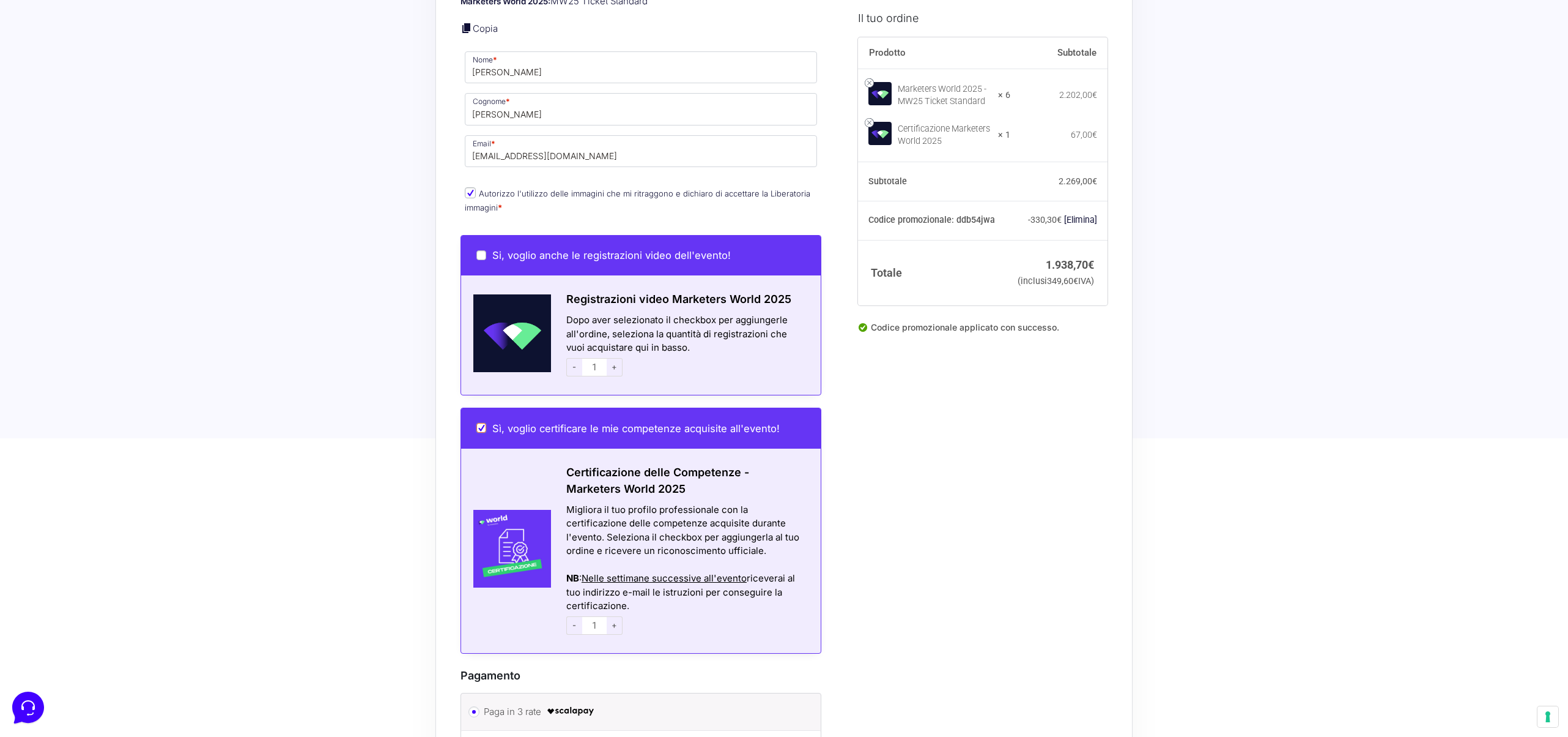
click at [480, 423] on input "Sì, voglio certificare le mie competenze acquisite all'evento!" at bounding box center [481, 428] width 10 height 10
checkbox input "false"
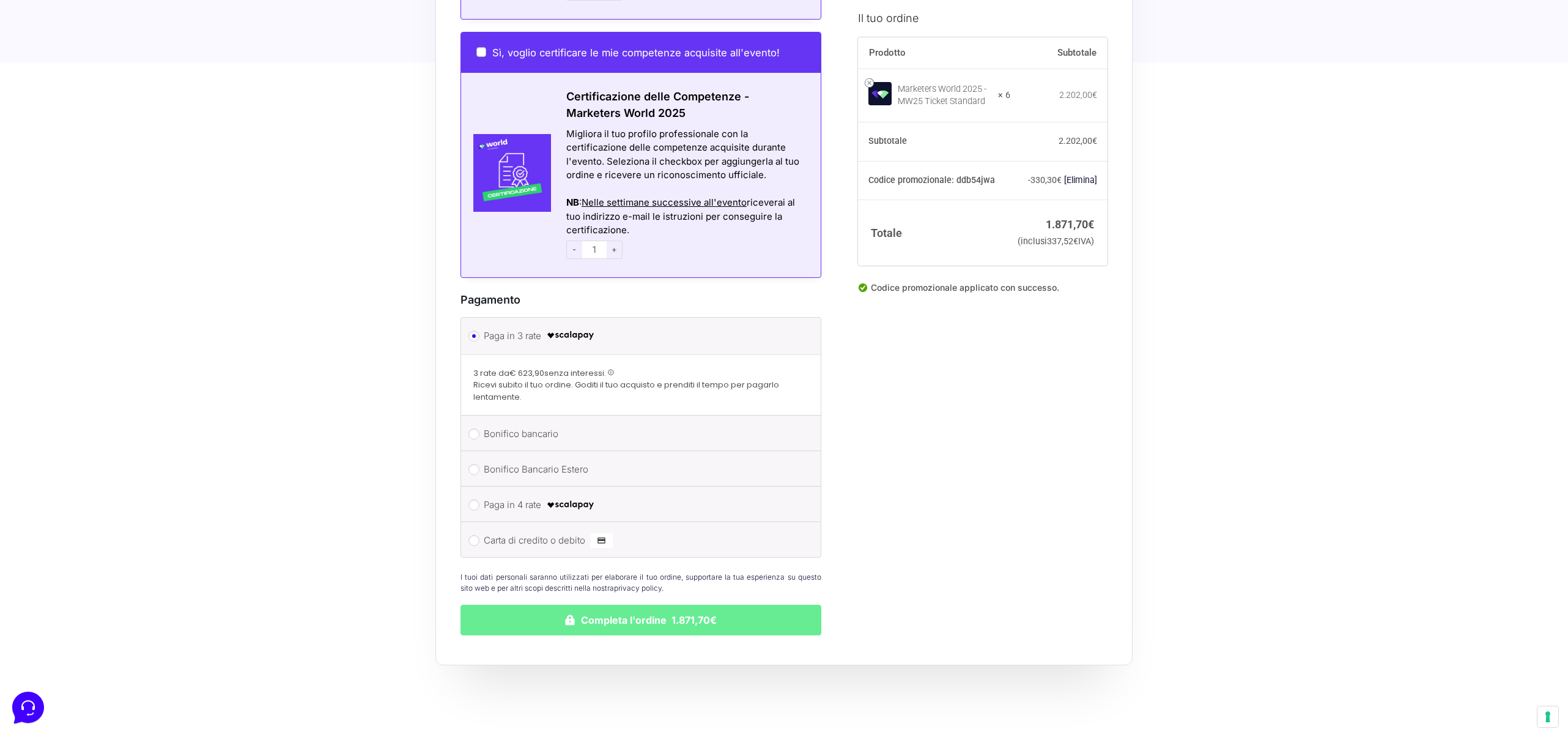
scroll to position [2602, 0]
click at [474, 498] on input "Paga in 4 rate" at bounding box center [474, 504] width 11 height 11
radio input "true"
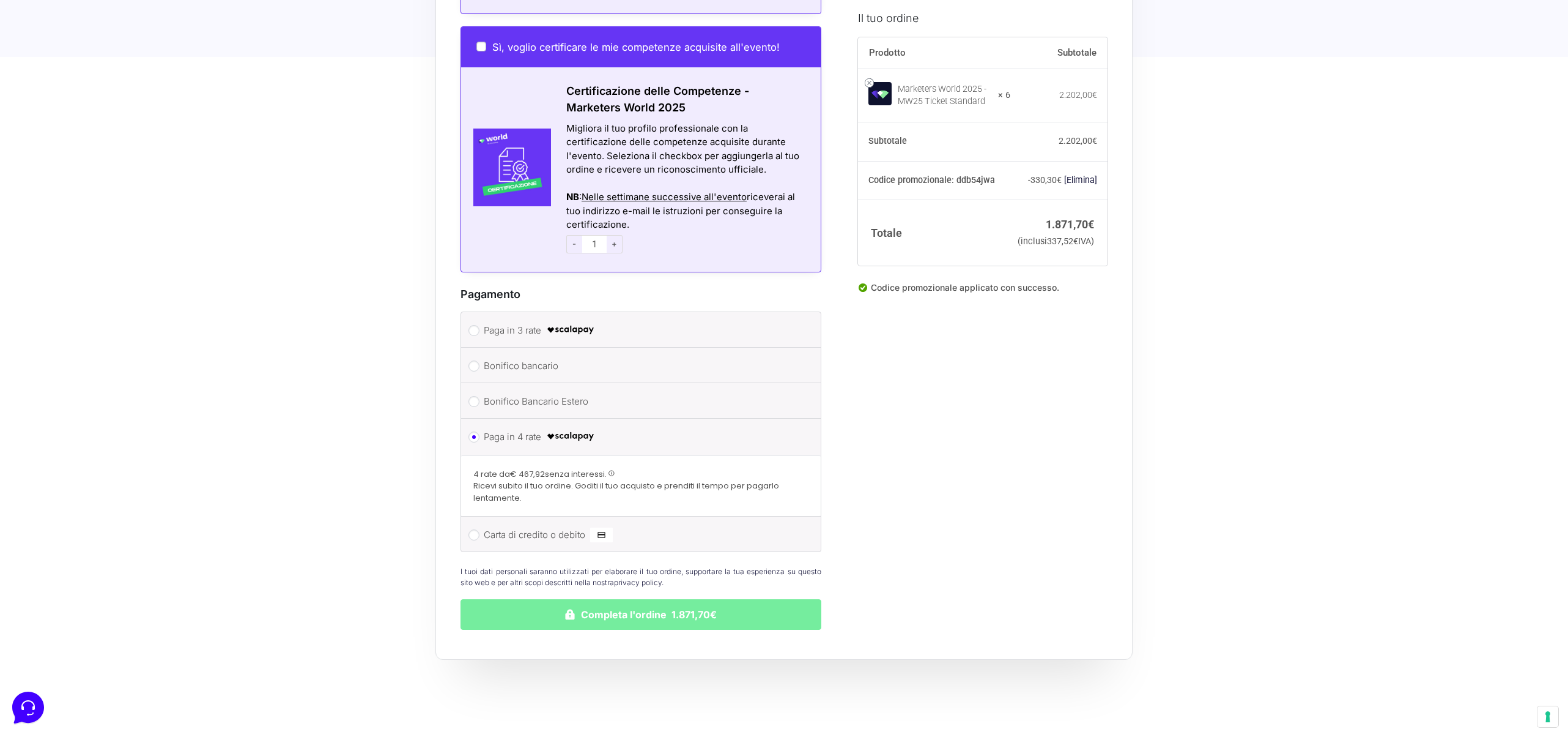
click at [648, 605] on button "Completa l'ordine 1.871,70€" at bounding box center [641, 614] width 361 height 30
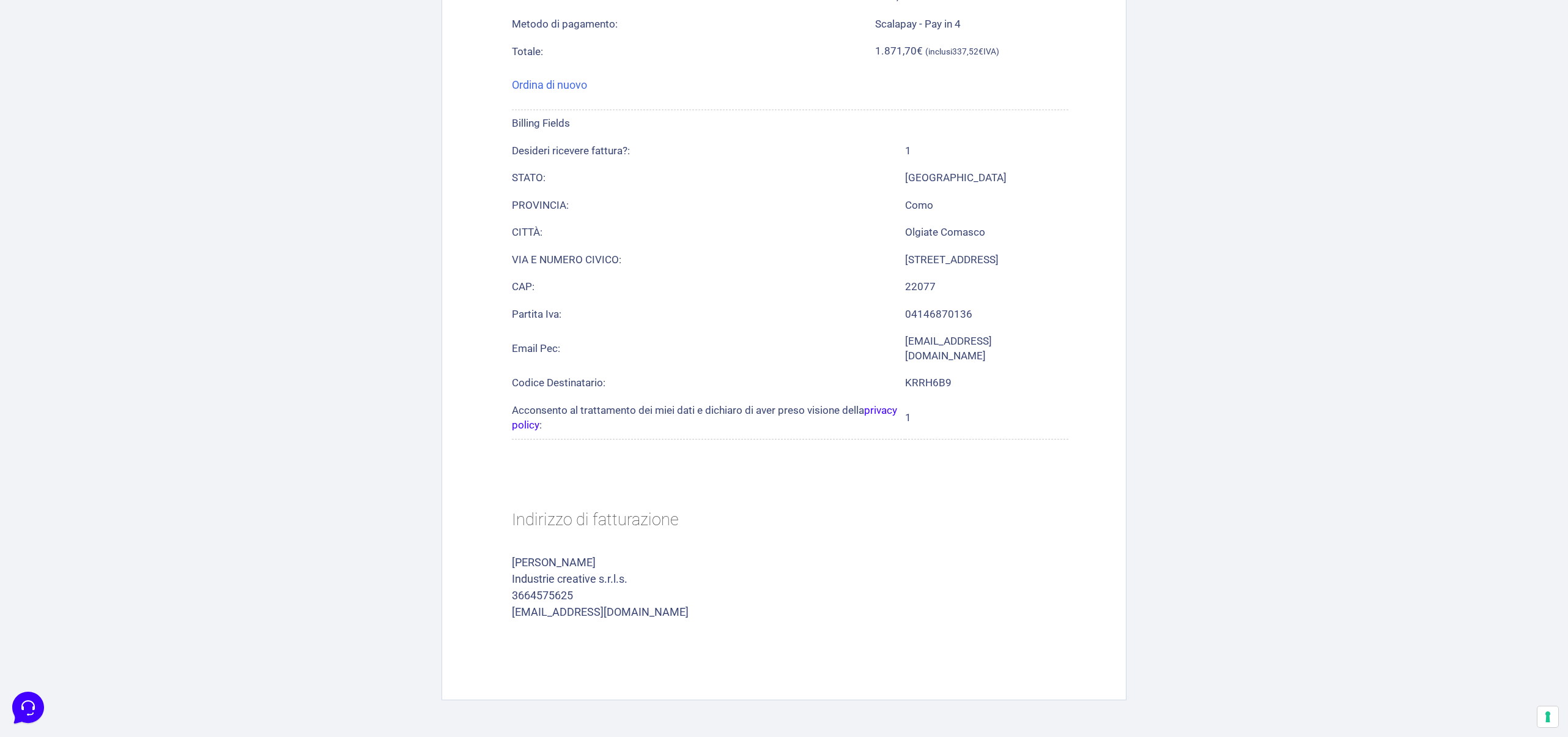
scroll to position [755, 0]
